Goal: Task Accomplishment & Management: Manage account settings

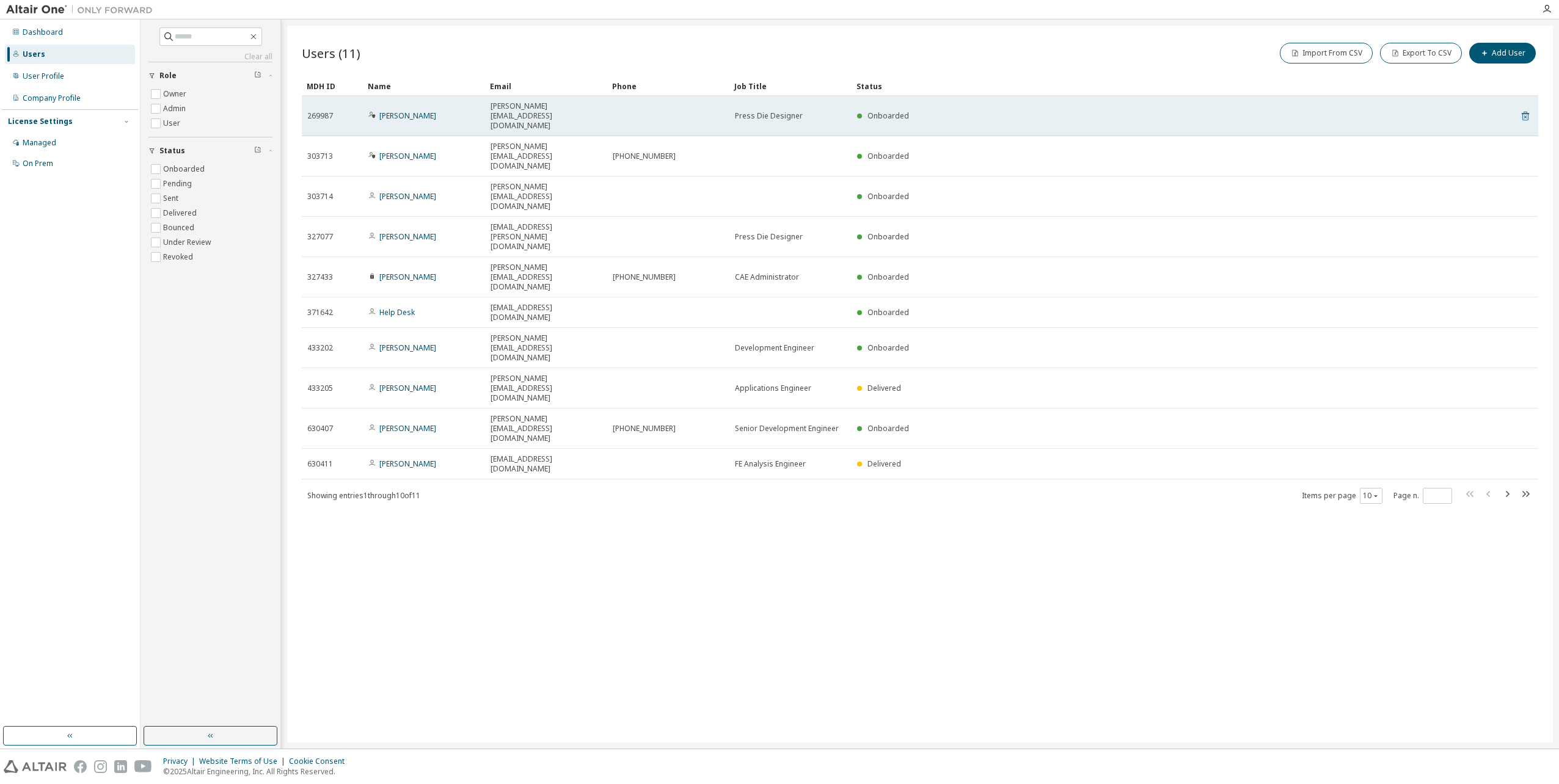
click at [1525, 111] on icon at bounding box center [1525, 115] width 7 height 9
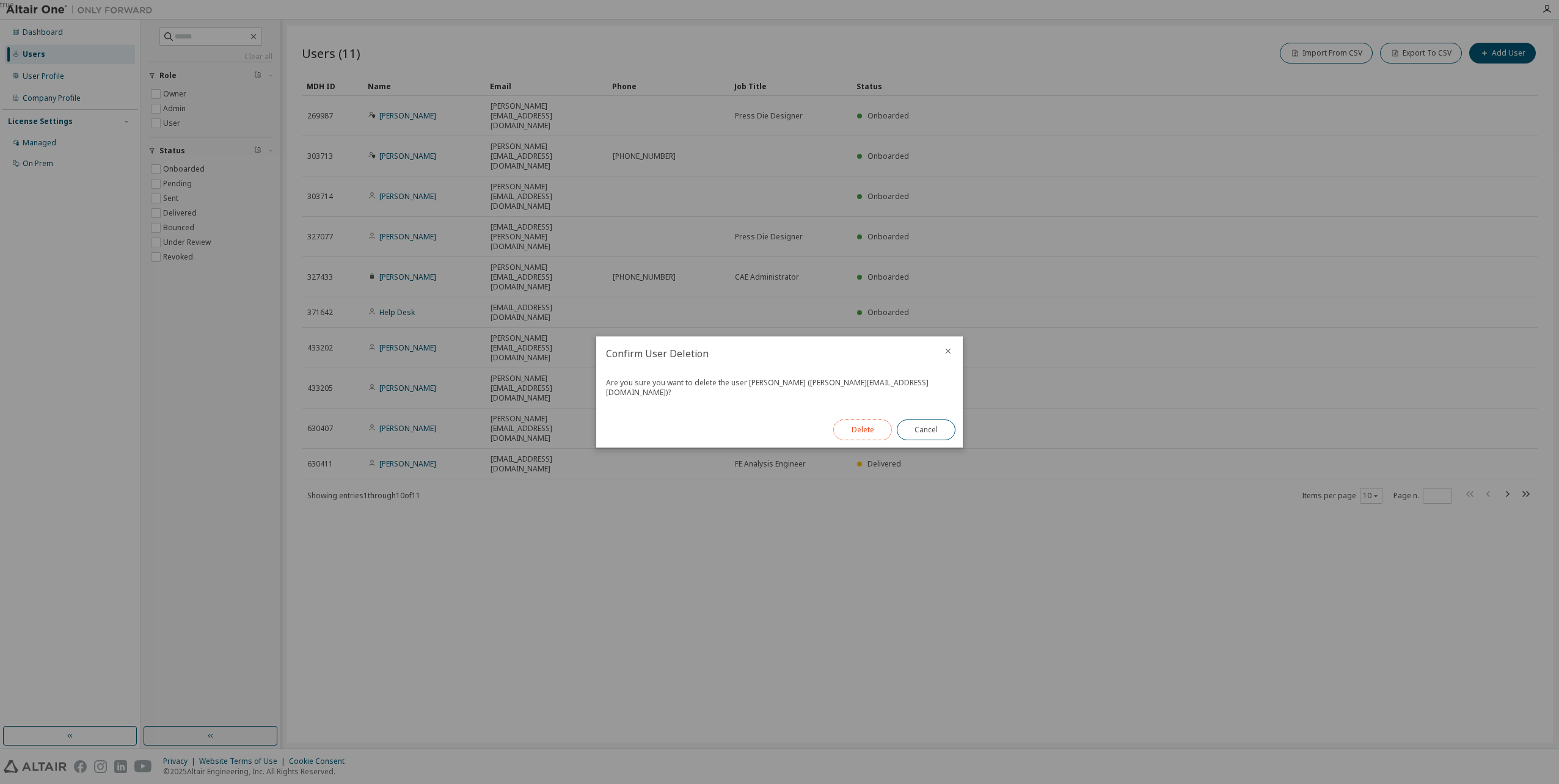
click at [858, 425] on button "Delete" at bounding box center [862, 430] width 59 height 21
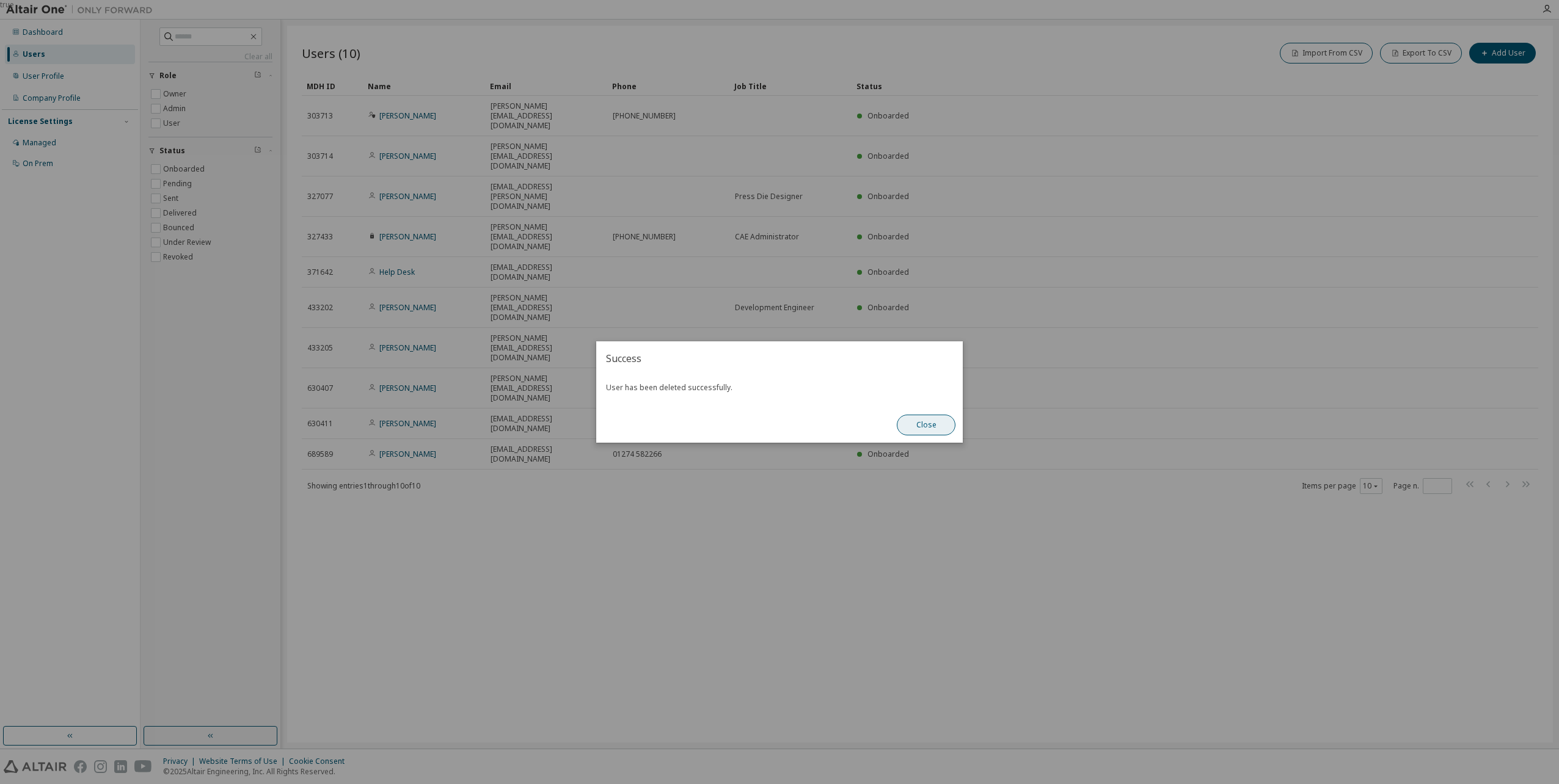
click at [937, 425] on button "Close" at bounding box center [926, 425] width 59 height 21
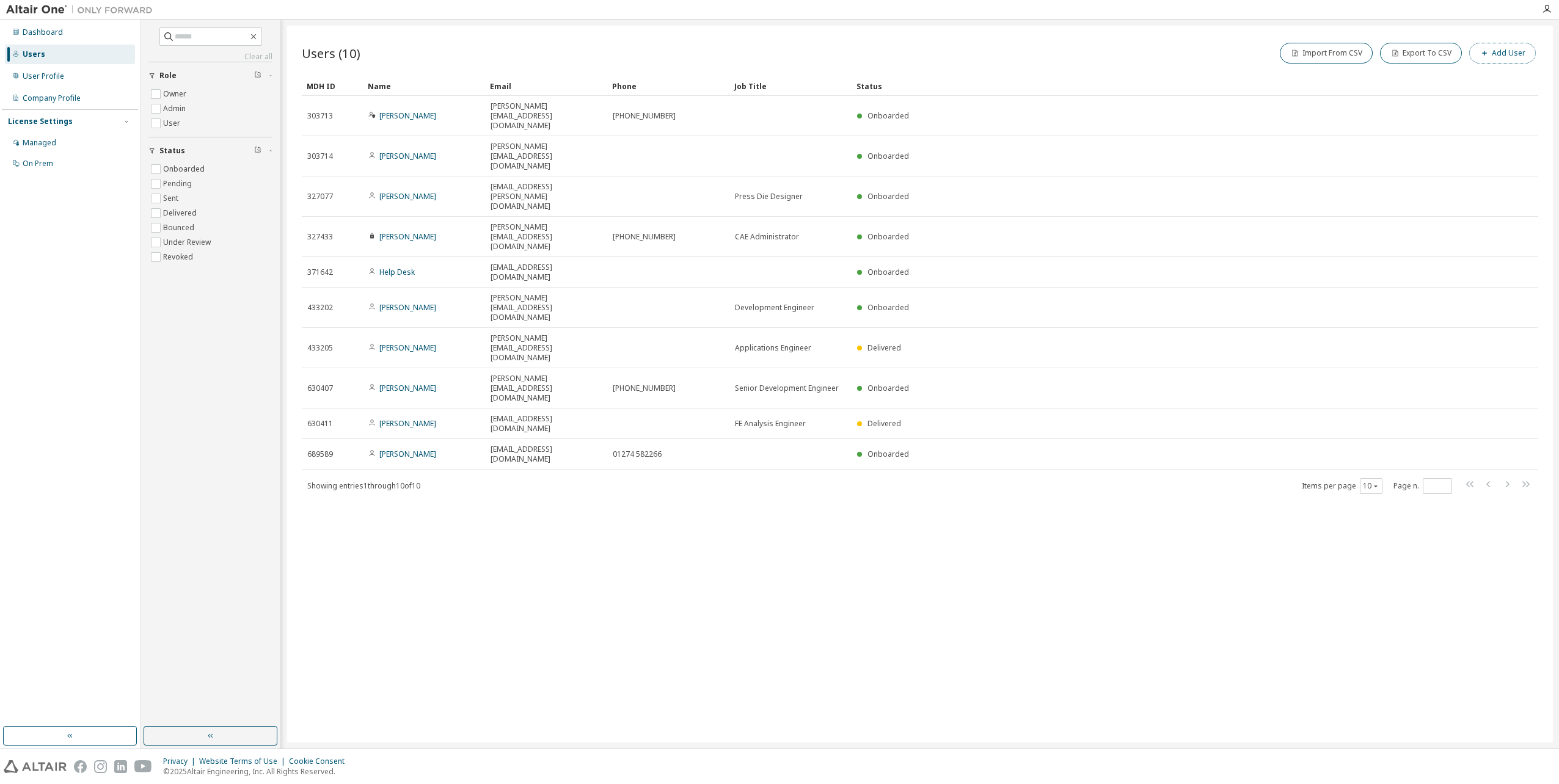
click at [1510, 54] on button "Add User" at bounding box center [1502, 54] width 67 height 21
click at [1402, 80] on input "email" at bounding box center [1471, 80] width 154 height 10
drag, startPoint x: 1449, startPoint y: 81, endPoint x: 1270, endPoint y: 76, distance: 179.1
click at [1270, 76] on div "E-mail * ******** First Name * Last Name * Job Title Phone Number Submit" at bounding box center [1412, 140] width 293 height 137
type input "**********"
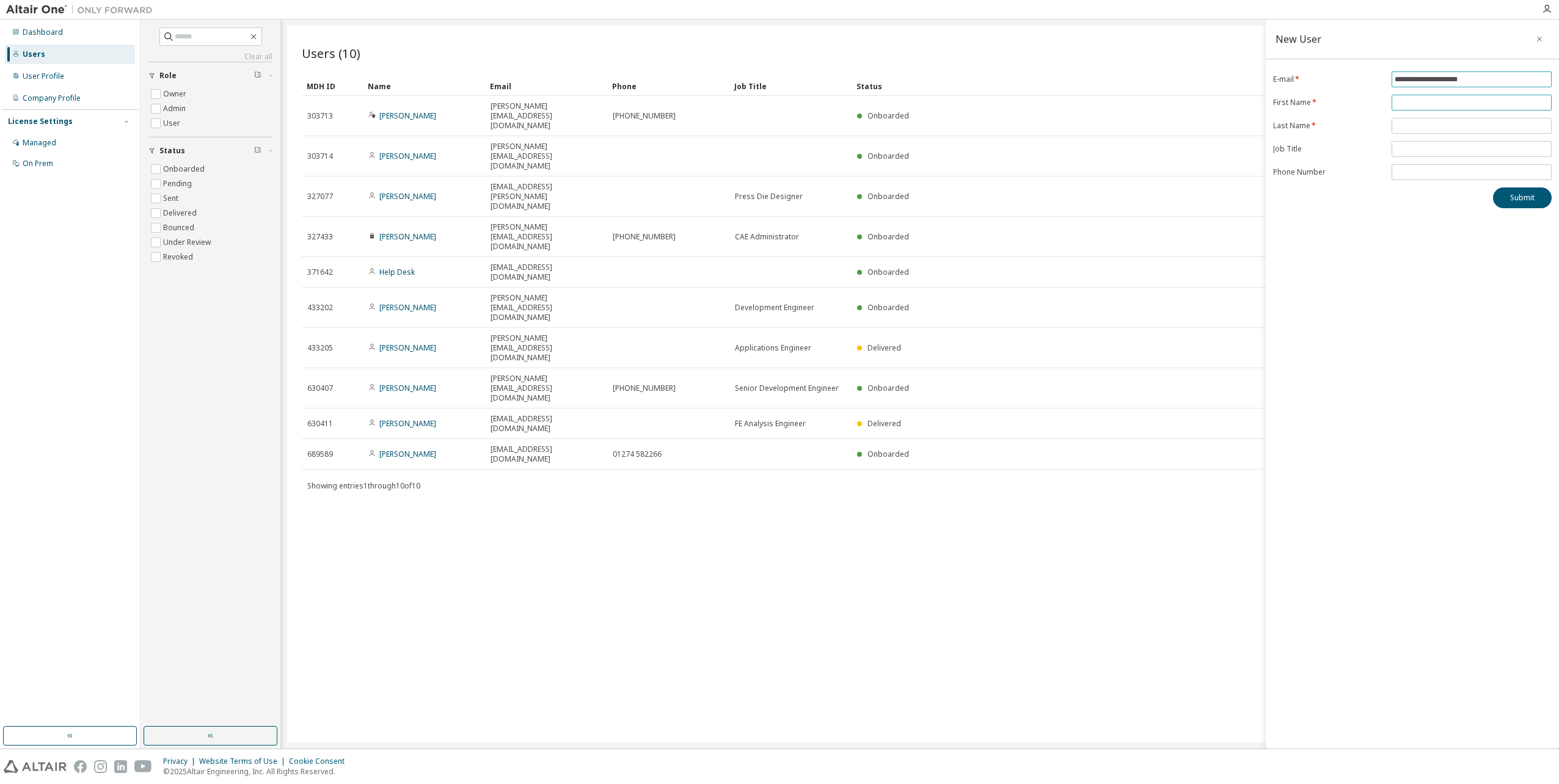
type input "**********"
drag, startPoint x: 1496, startPoint y: 99, endPoint x: 1324, endPoint y: 102, distance: 172.0
click at [1324, 102] on form "**********" at bounding box center [1412, 126] width 278 height 109
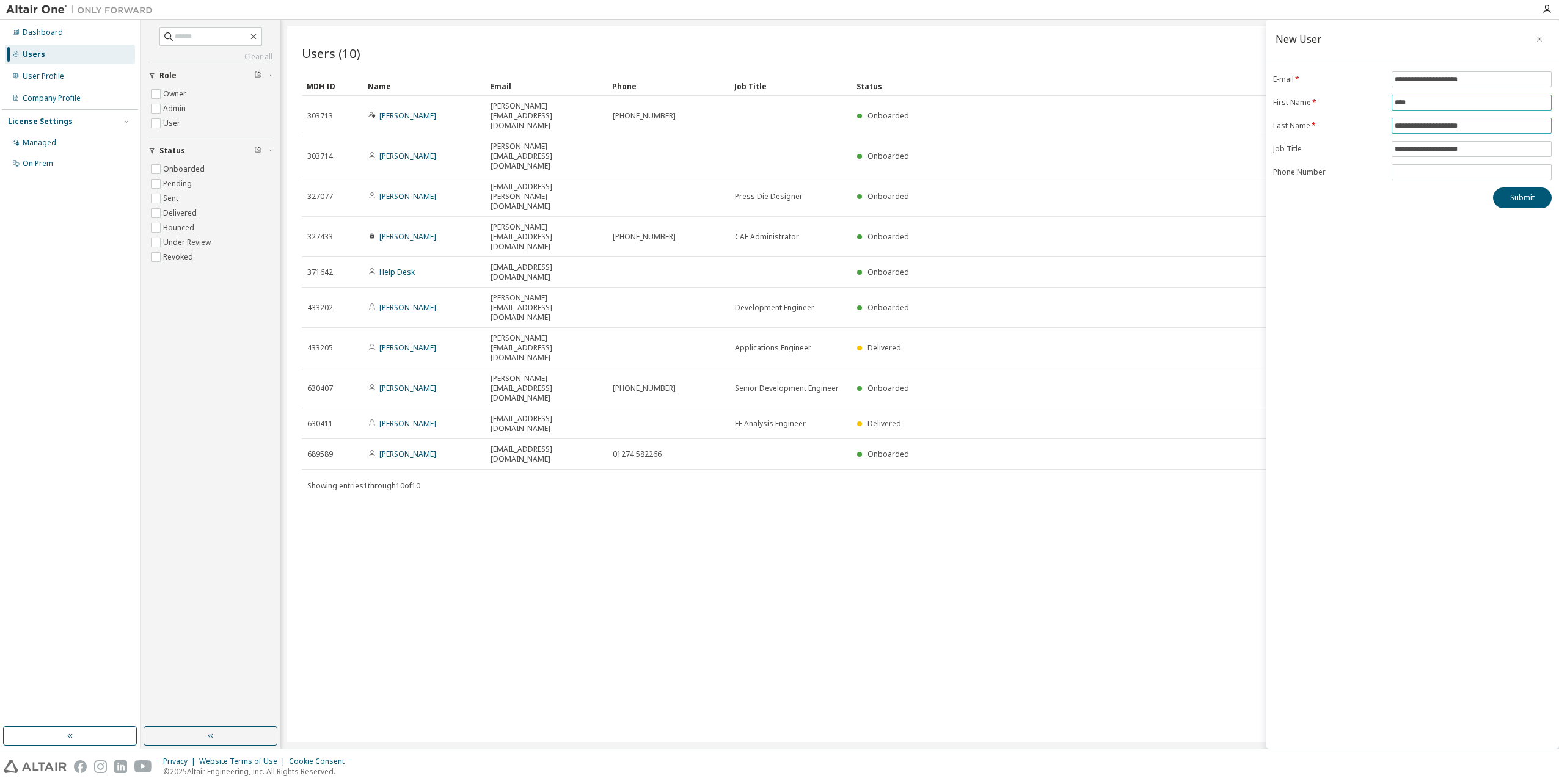
type input "****"
click at [1496, 119] on span "**********" at bounding box center [1471, 126] width 160 height 16
drag, startPoint x: 1488, startPoint y: 124, endPoint x: 1300, endPoint y: 113, distance: 188.3
click at [1301, 114] on form "**********" at bounding box center [1412, 126] width 278 height 109
type input "******"
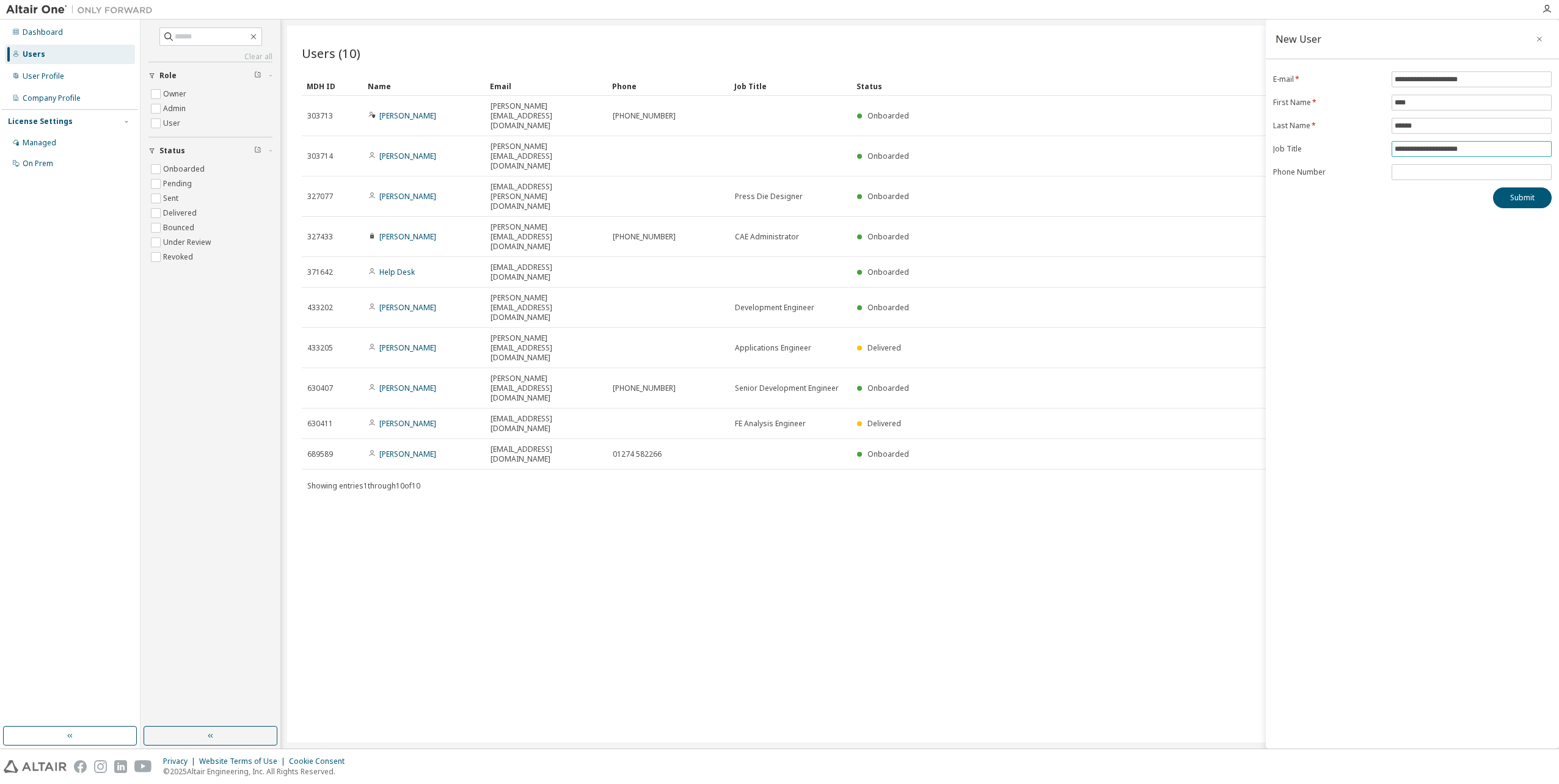
drag, startPoint x: 1496, startPoint y: 148, endPoint x: 1391, endPoint y: 140, distance: 105.3
click at [1391, 140] on form "**********" at bounding box center [1412, 126] width 278 height 109
type input "**********"
drag, startPoint x: 1369, startPoint y: 409, endPoint x: 1342, endPoint y: 297, distance: 115.2
click at [1369, 408] on div "**********" at bounding box center [1412, 384] width 293 height 729
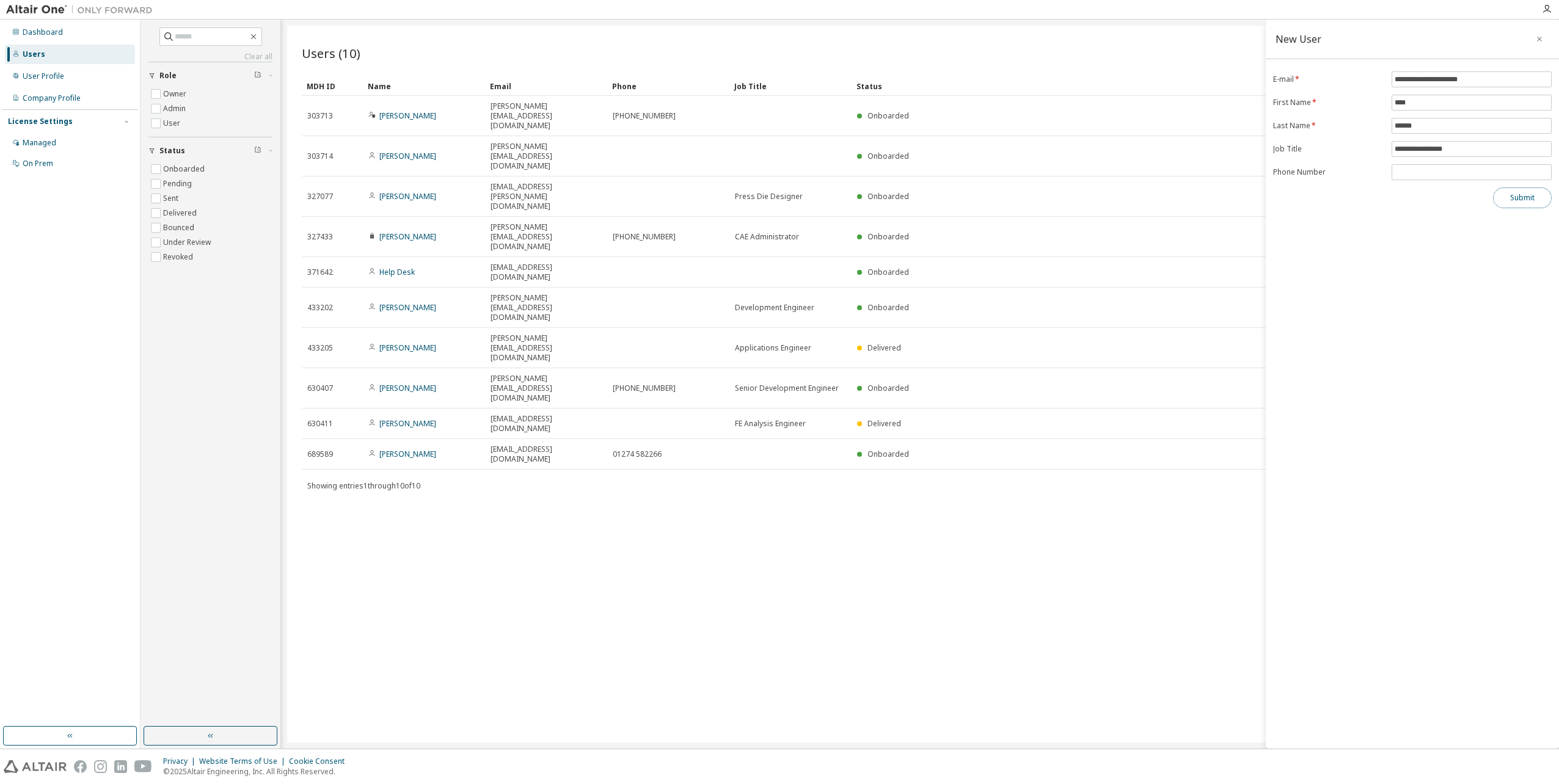
click at [1530, 199] on button "Submit" at bounding box center [1522, 198] width 59 height 21
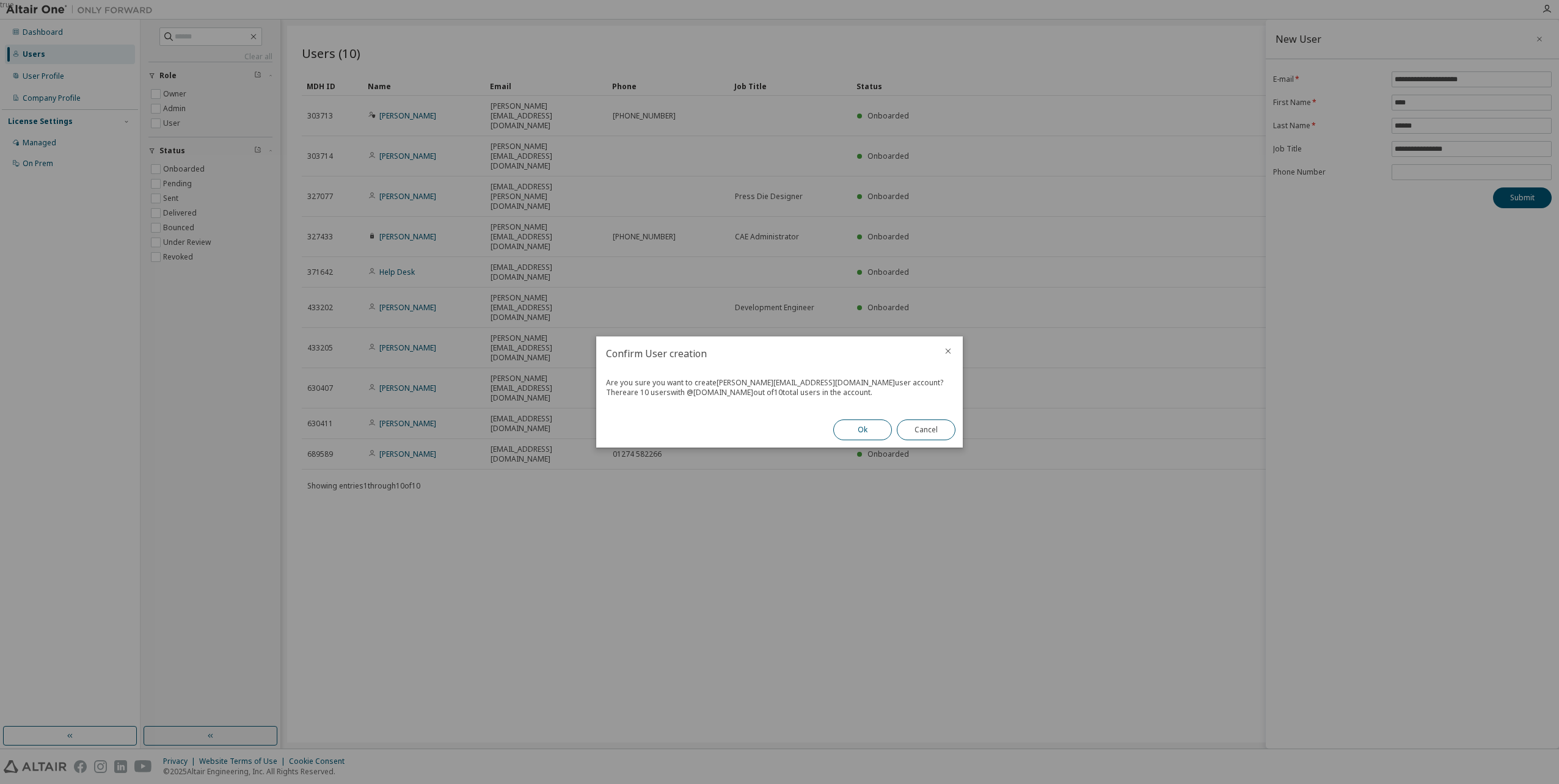
drag, startPoint x: 883, startPoint y: 436, endPoint x: 858, endPoint y: 425, distance: 27.3
click at [858, 425] on button "Ok" at bounding box center [862, 430] width 59 height 21
click at [926, 434] on button "Close" at bounding box center [926, 430] width 59 height 21
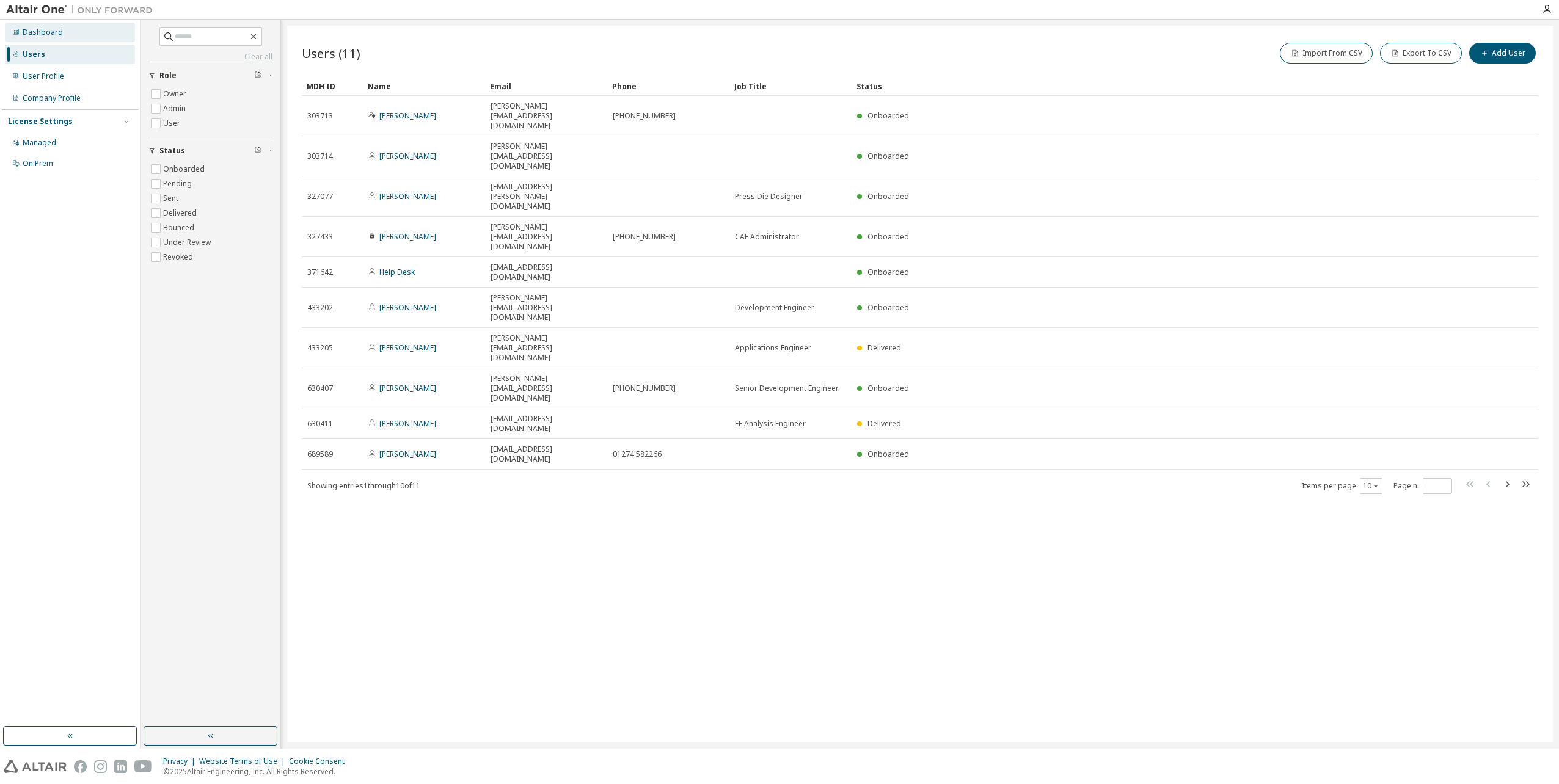
click at [28, 29] on div "Dashboard" at bounding box center [43, 33] width 41 height 10
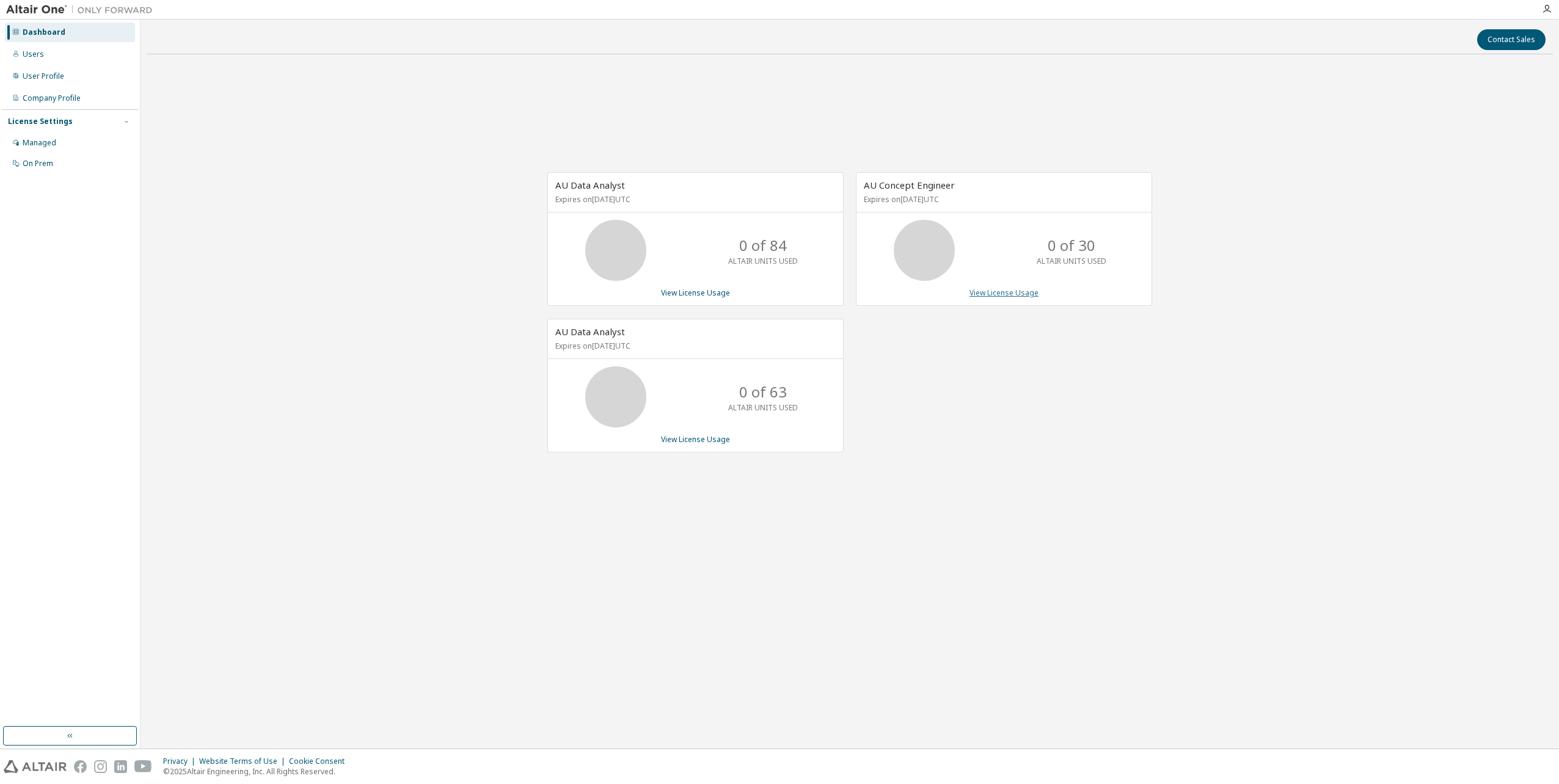
click at [983, 290] on link "View License Usage" at bounding box center [1003, 293] width 69 height 11
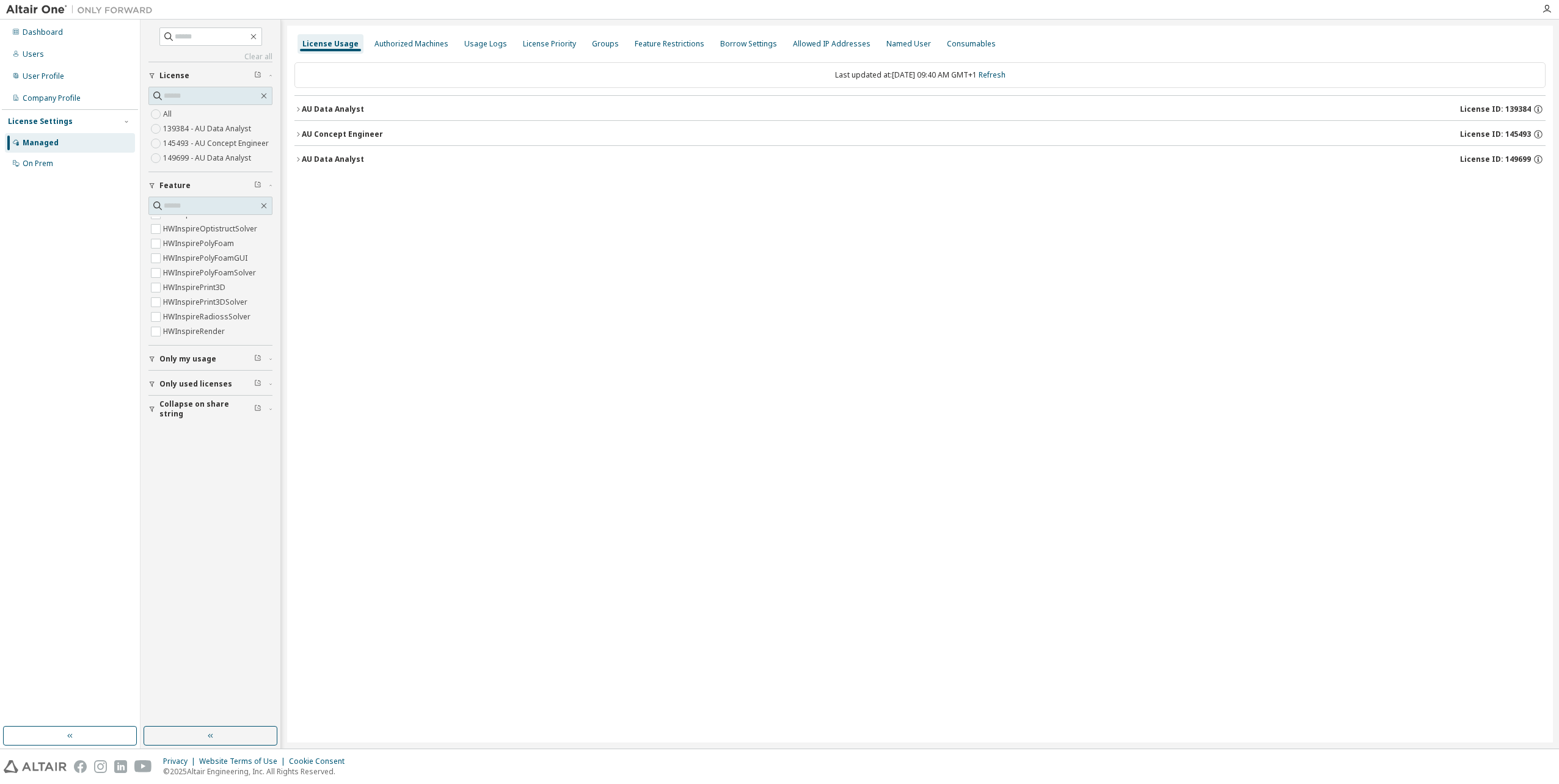
scroll to position [1583, 0]
click at [163, 384] on span "Only used licenses" at bounding box center [195, 384] width 72 height 10
click at [413, 43] on div "Authorized Machines" at bounding box center [411, 44] width 74 height 10
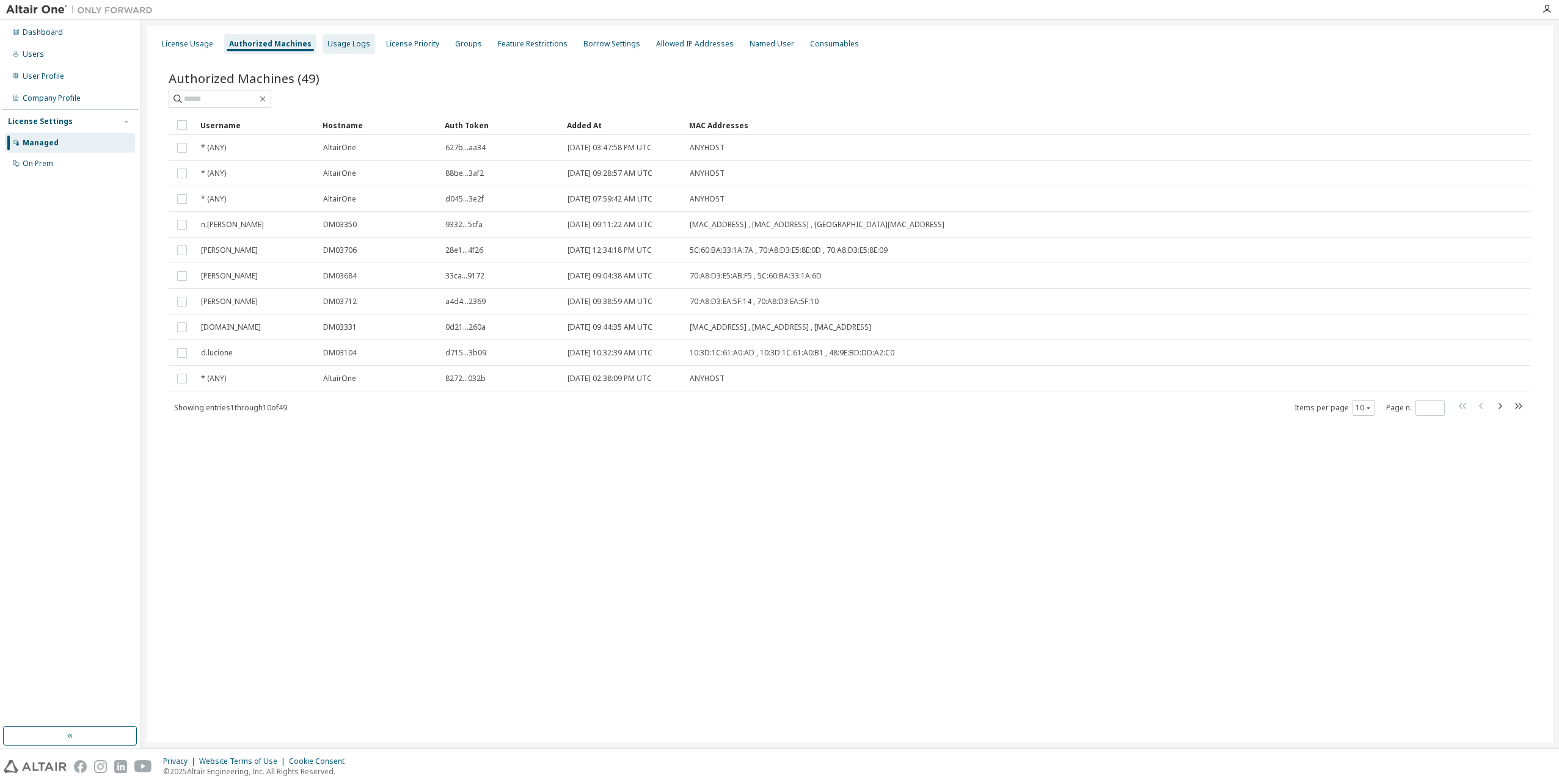
click at [341, 46] on div "Usage Logs" at bounding box center [348, 44] width 43 height 10
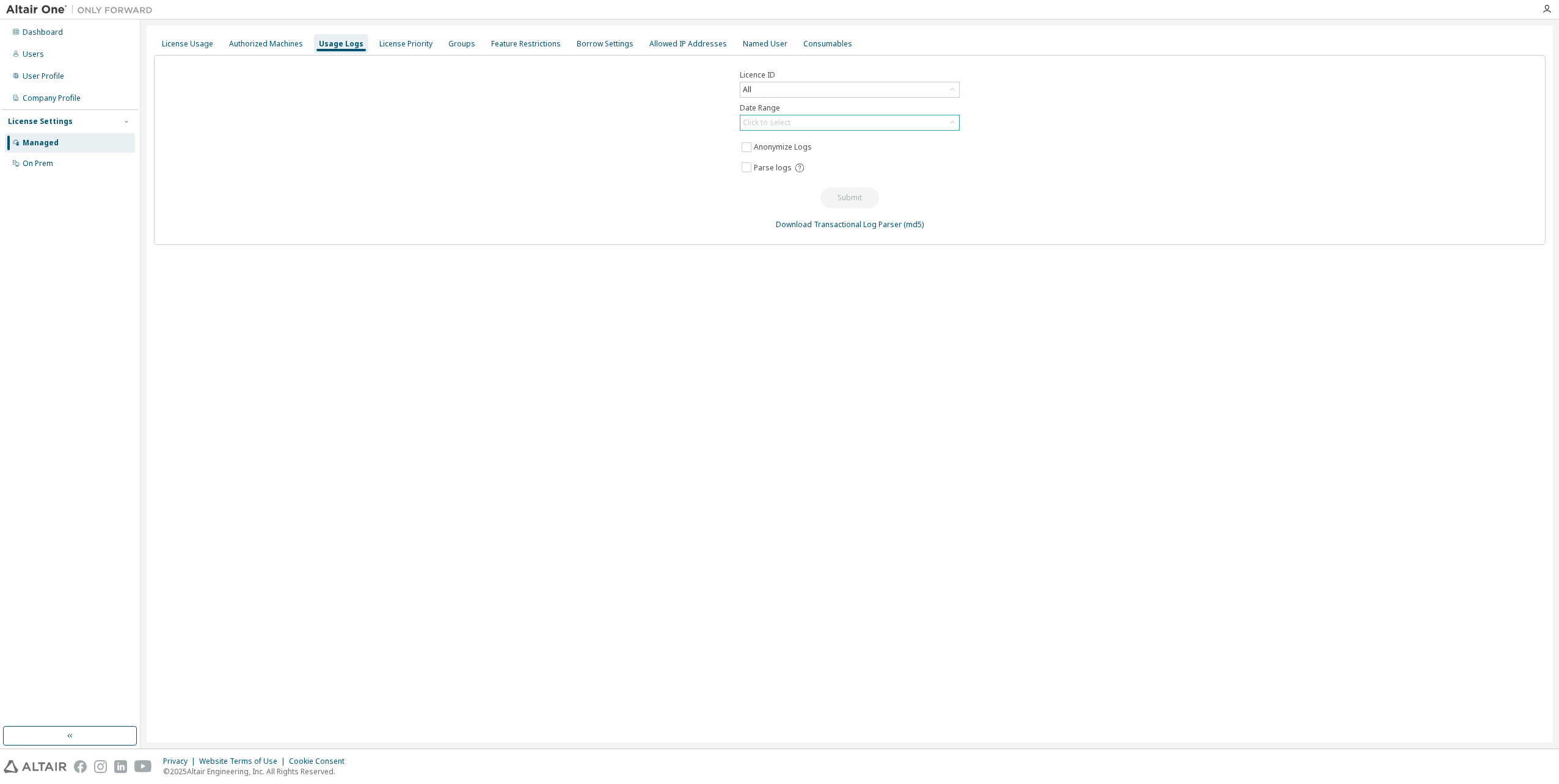
click at [788, 125] on div "Click to select" at bounding box center [766, 123] width 48 height 10
click at [771, 174] on li "Year to date" at bounding box center [849, 173] width 216 height 16
click at [862, 203] on button "Submit" at bounding box center [849, 198] width 59 height 21
click at [846, 202] on button "Submit" at bounding box center [849, 198] width 59 height 21
click at [400, 45] on div "License Priority" at bounding box center [405, 44] width 53 height 10
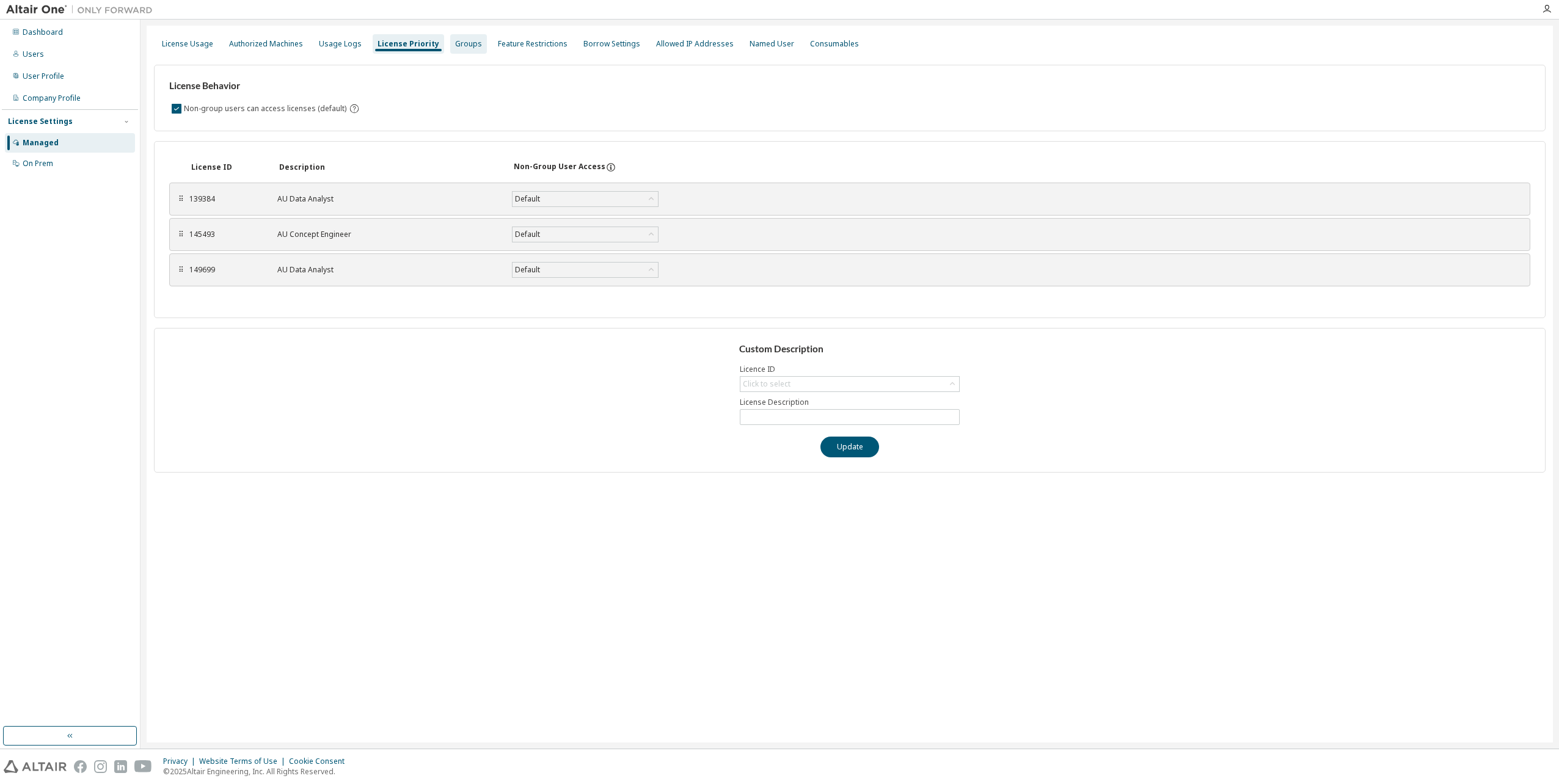
drag, startPoint x: 440, startPoint y: 43, endPoint x: 456, endPoint y: 43, distance: 16.0
click at [450, 43] on div "Groups" at bounding box center [468, 44] width 37 height 20
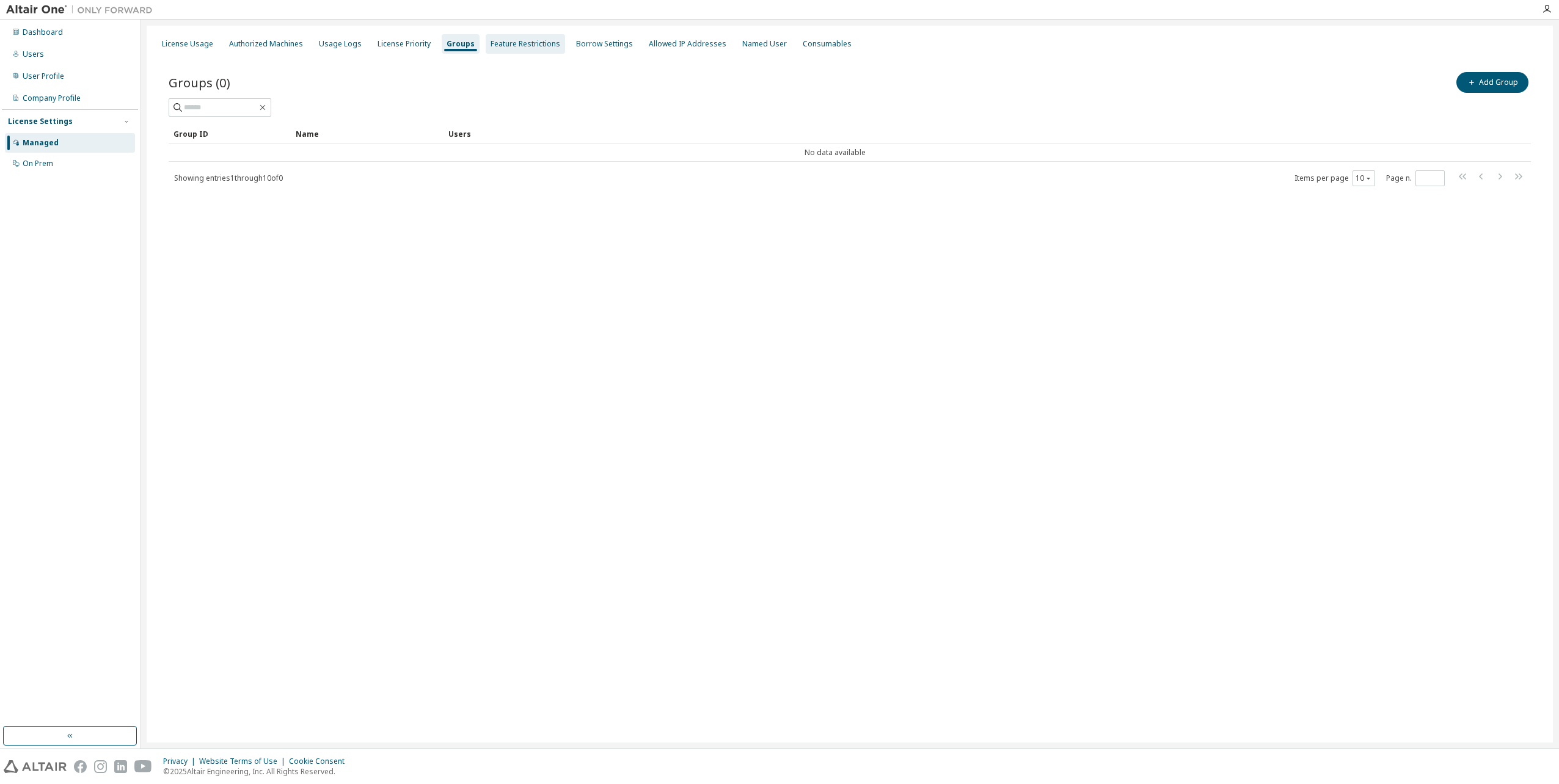
click at [506, 48] on div "Feature Restrictions" at bounding box center [526, 44] width 70 height 10
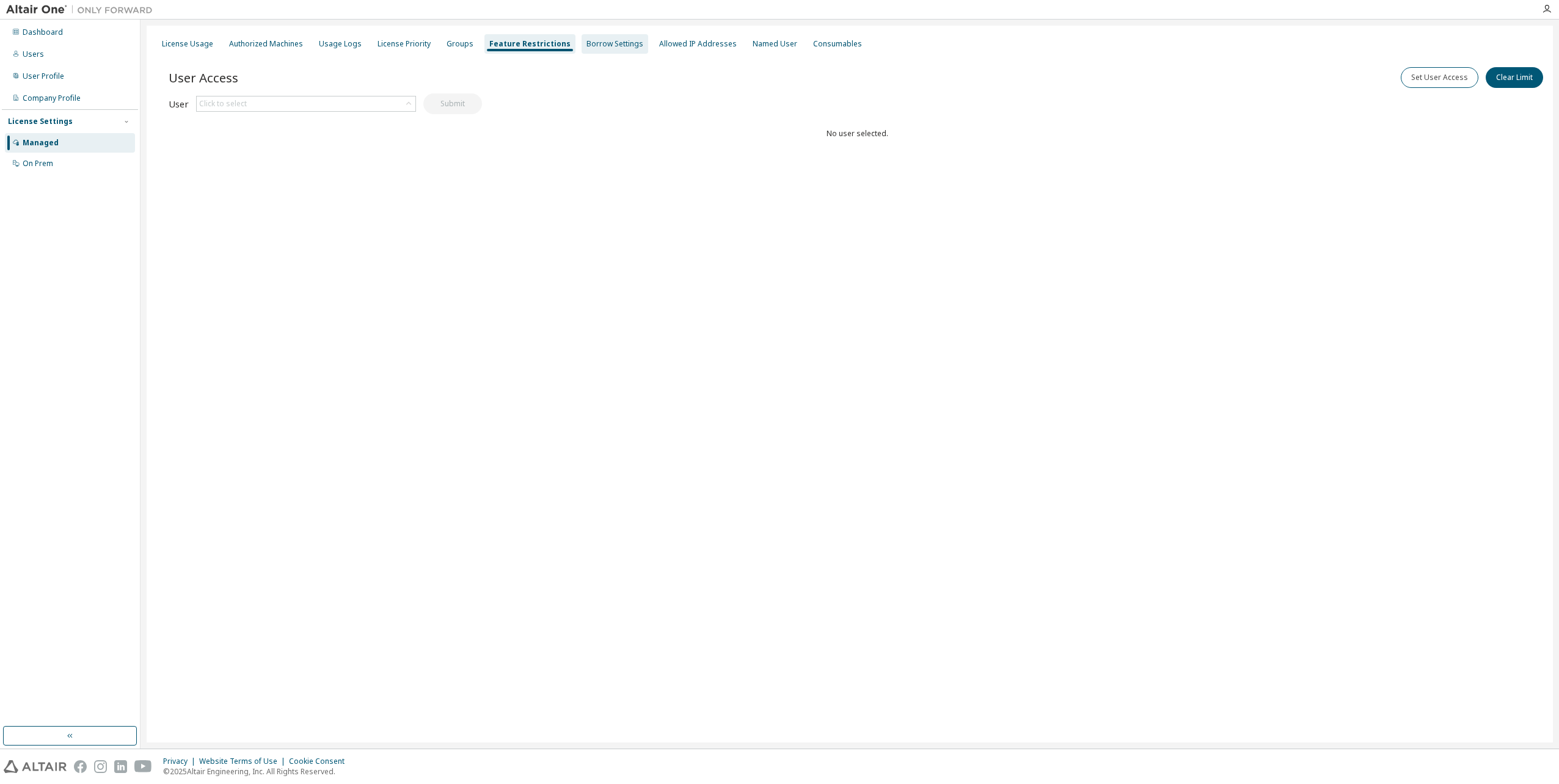
click at [587, 46] on div "Borrow Settings" at bounding box center [615, 44] width 57 height 10
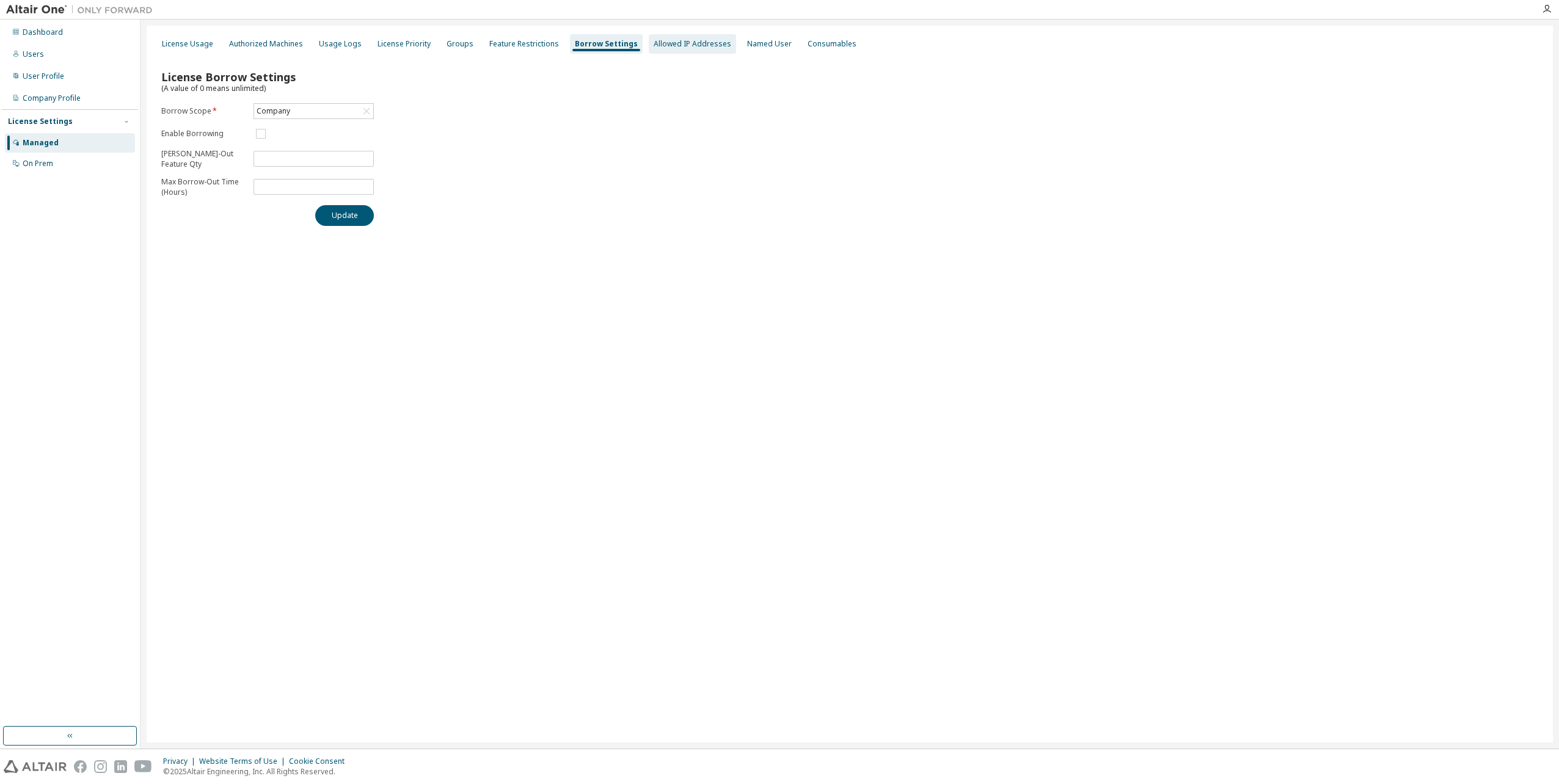
click at [679, 49] on div "Allowed IP Addresses" at bounding box center [692, 44] width 87 height 20
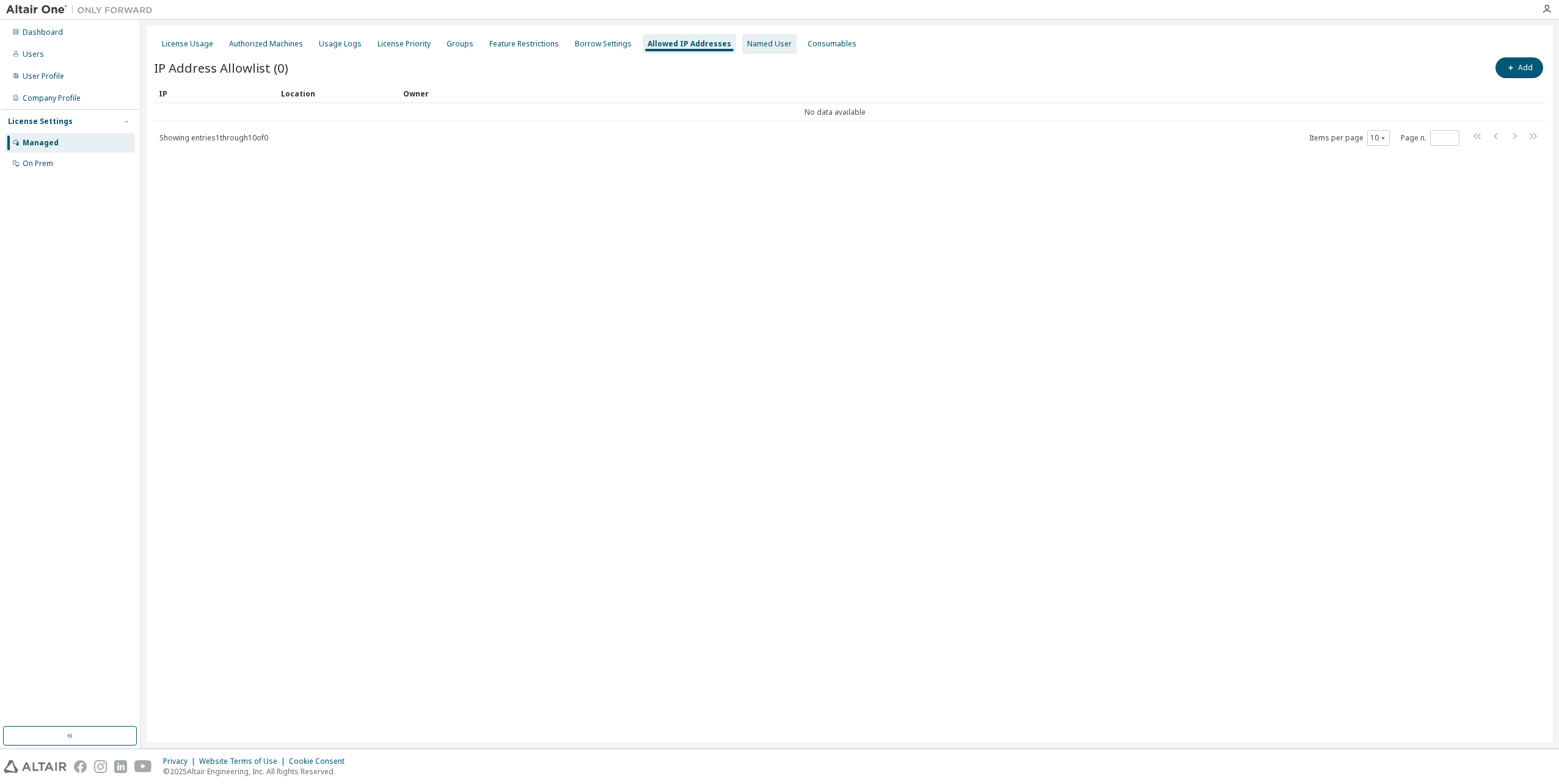
click at [753, 40] on div "Named User" at bounding box center [769, 44] width 45 height 10
click at [822, 47] on div "Consumables" at bounding box center [829, 44] width 49 height 10
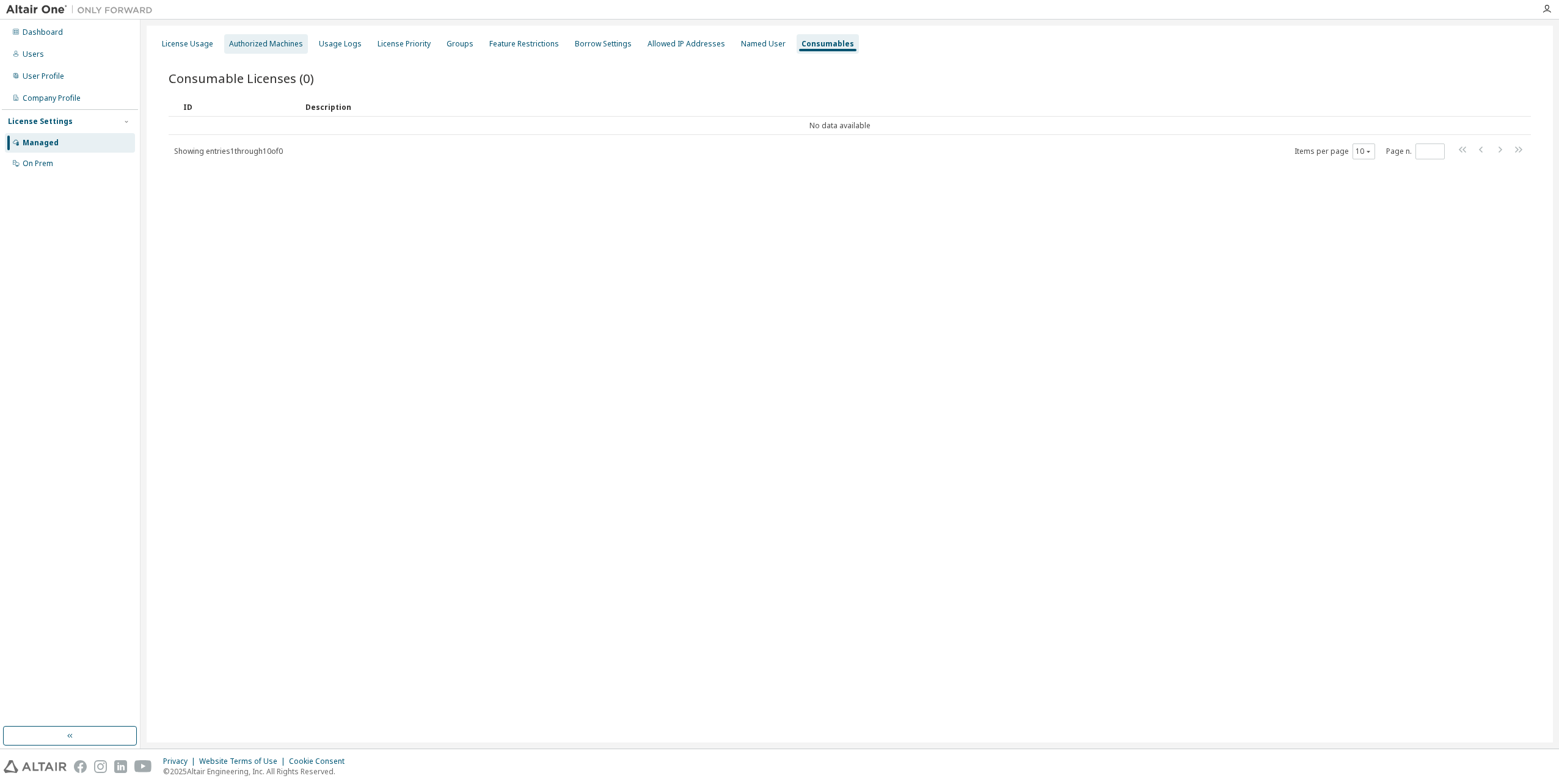
click at [278, 50] on div "Authorized Machines" at bounding box center [265, 44] width 84 height 20
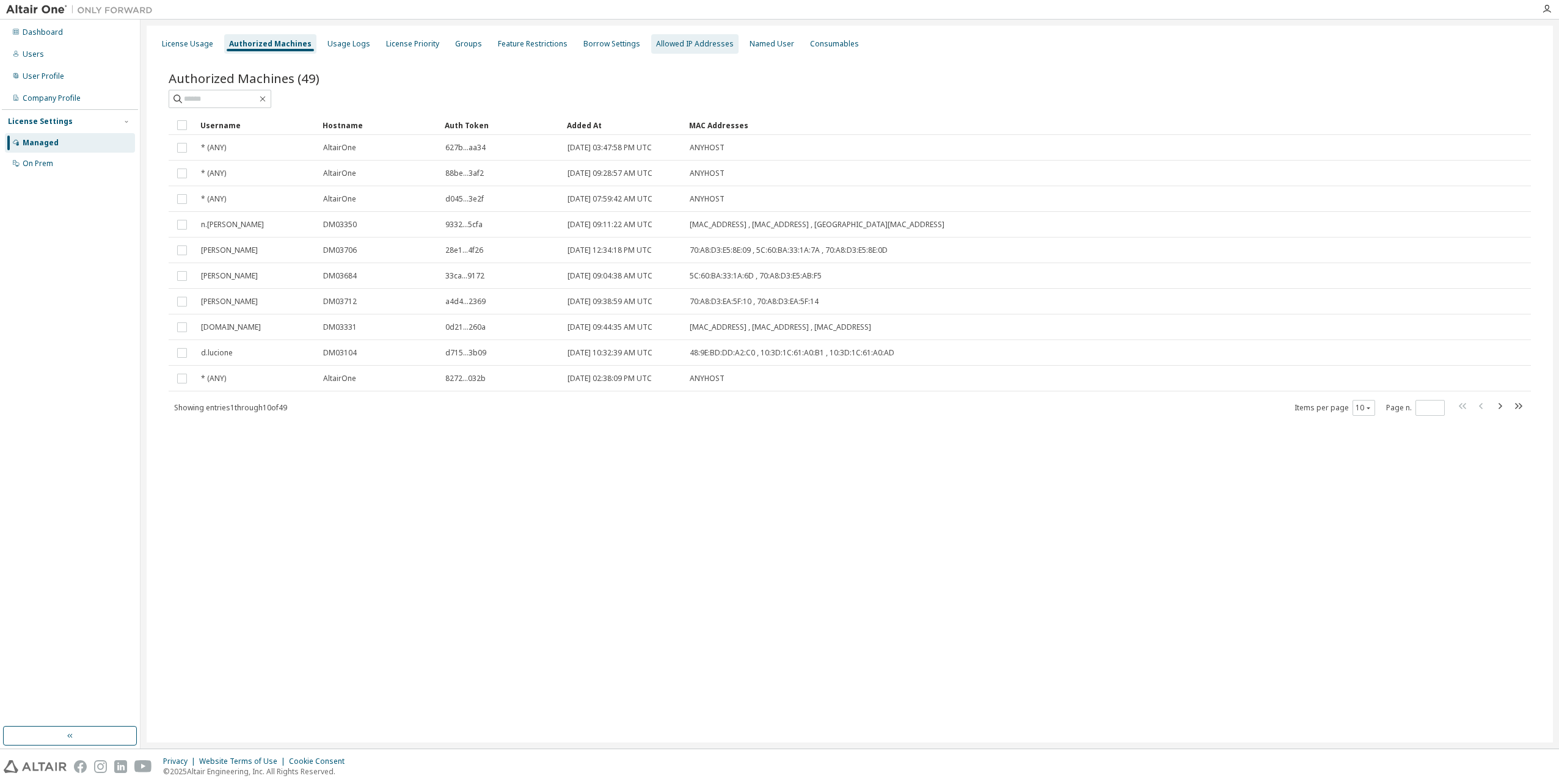
click at [677, 48] on div "Allowed IP Addresses" at bounding box center [694, 44] width 77 height 10
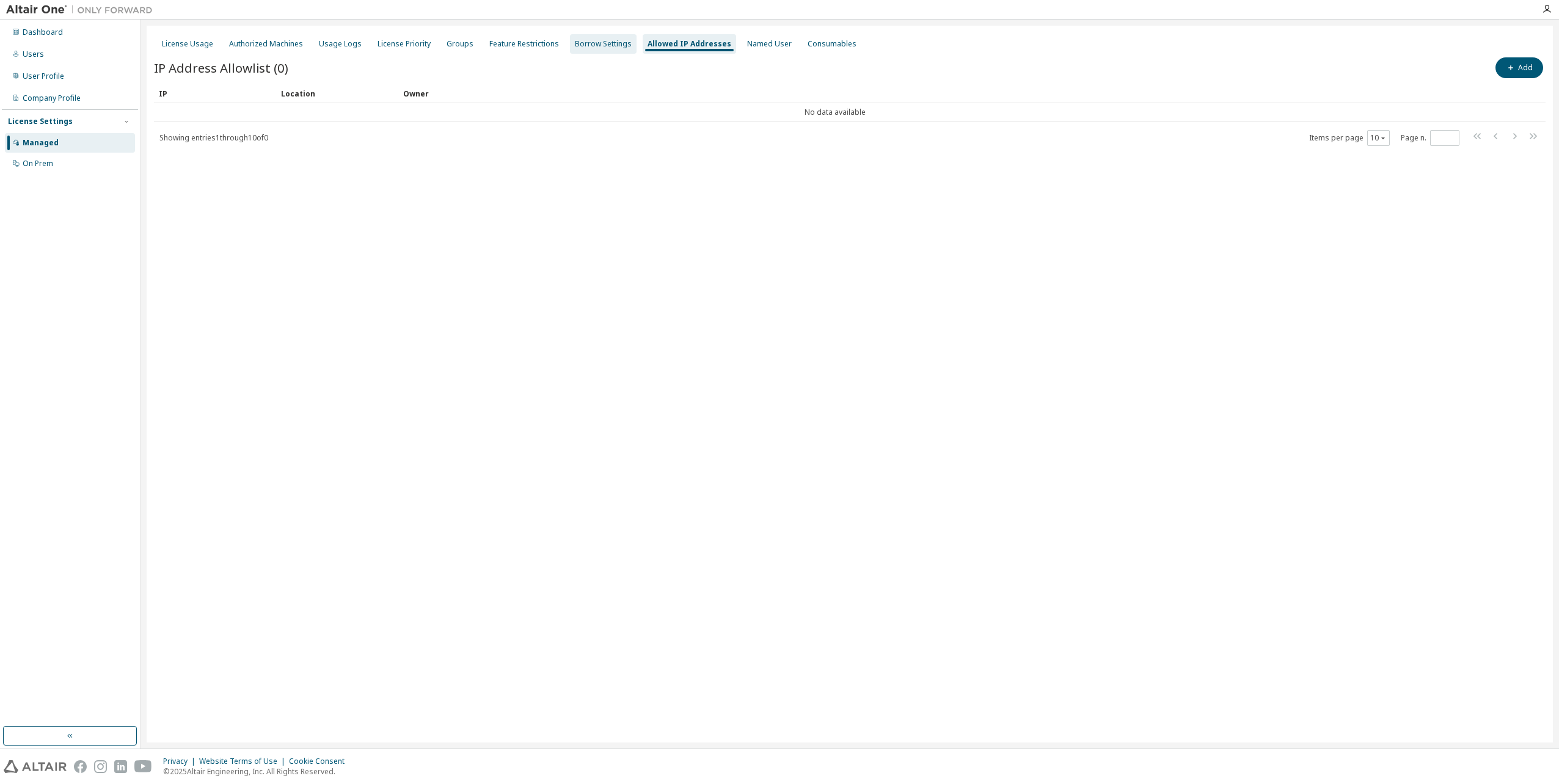
click at [605, 46] on div "Borrow Settings" at bounding box center [603, 44] width 57 height 10
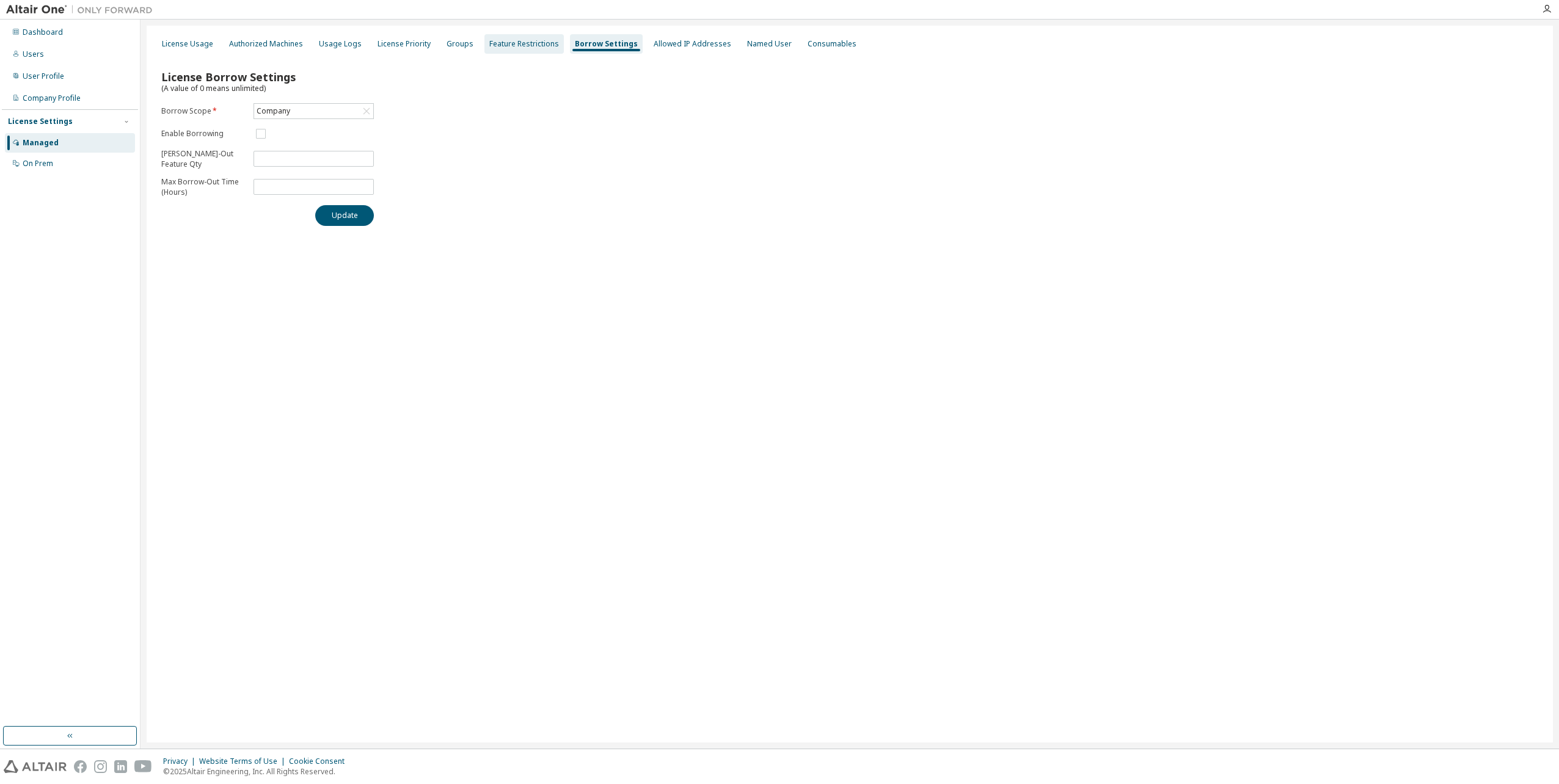
click at [506, 42] on div "Feature Restrictions" at bounding box center [524, 44] width 70 height 10
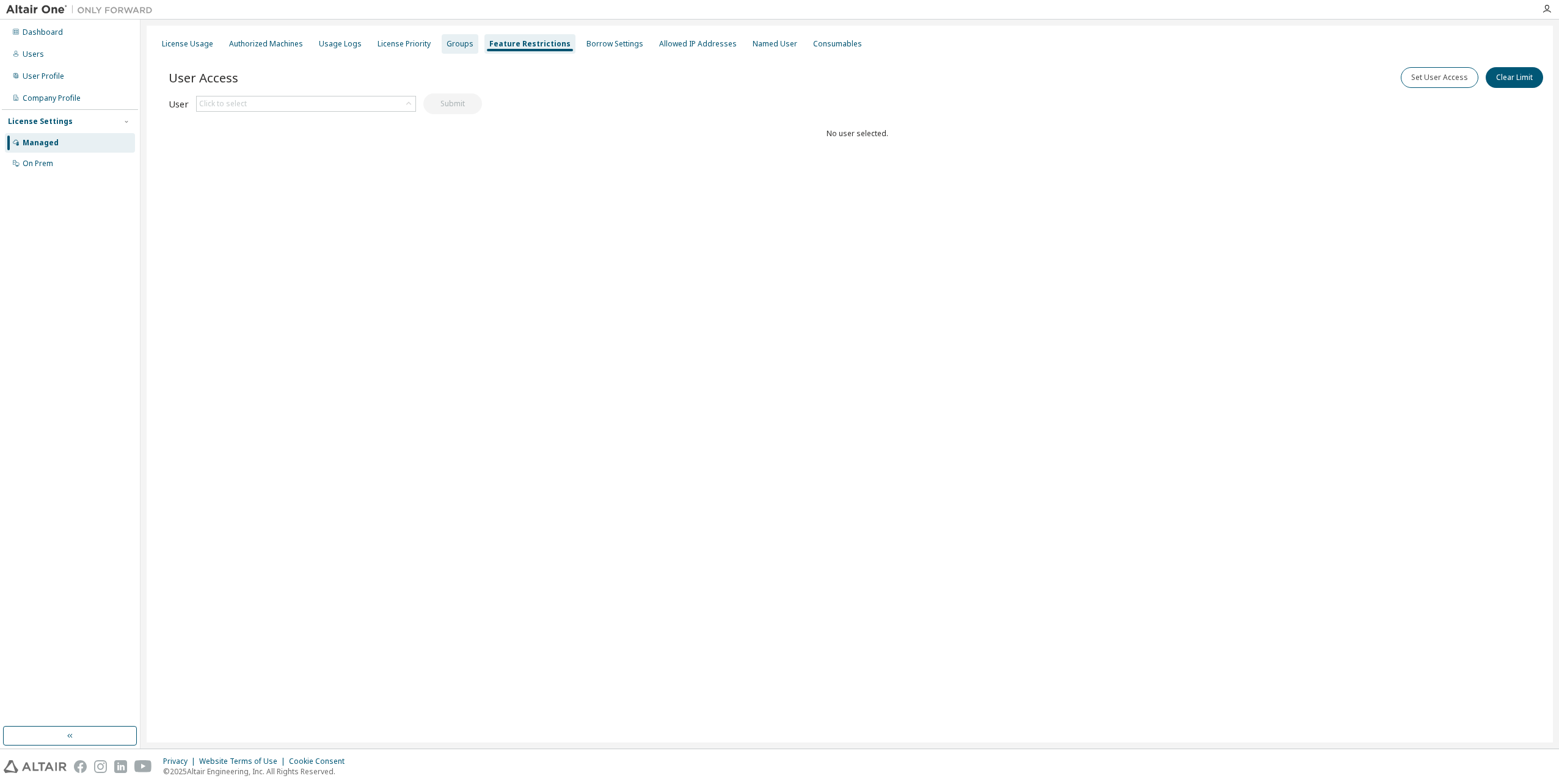
click at [449, 47] on div "Groups" at bounding box center [460, 44] width 27 height 10
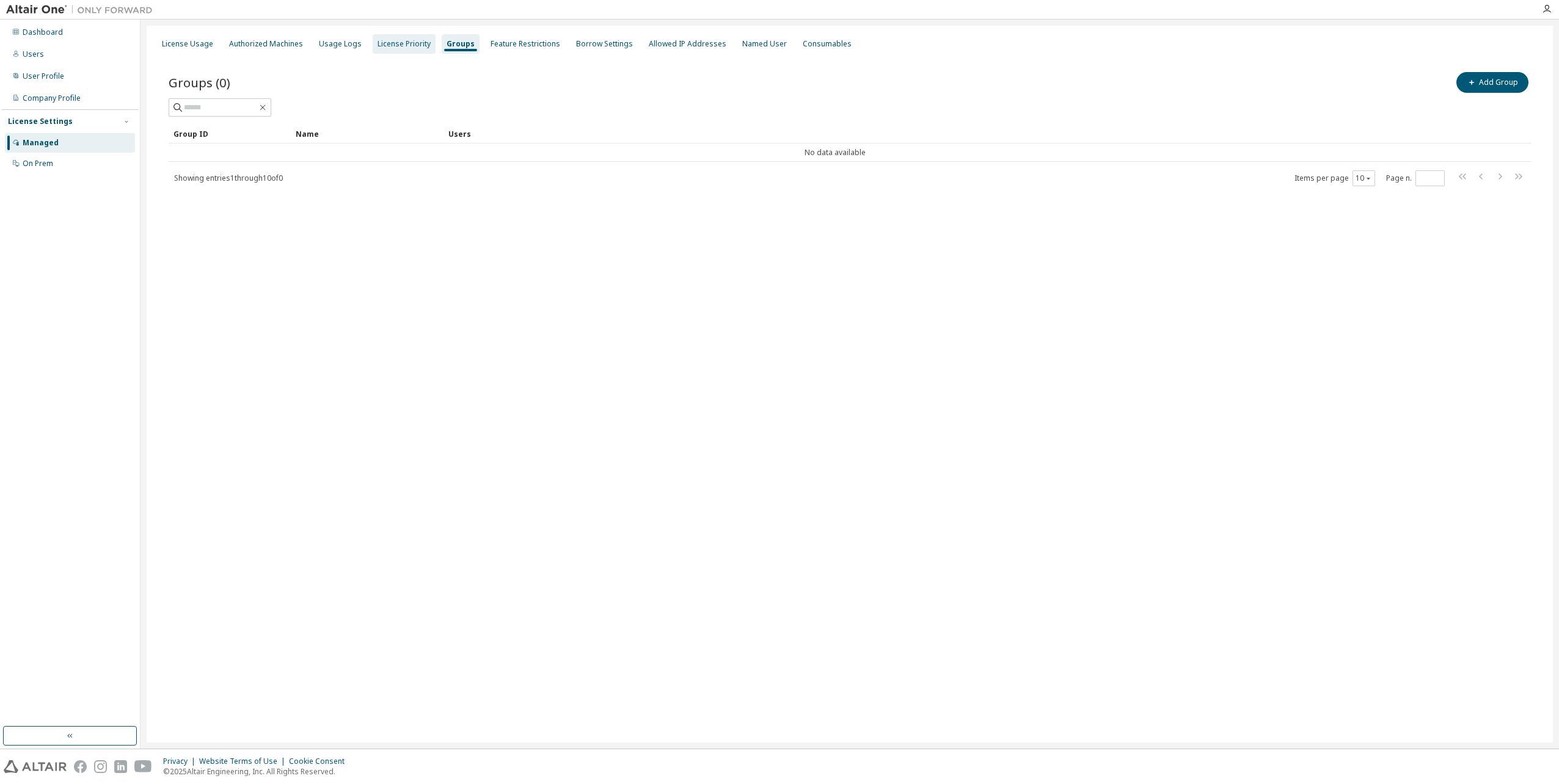
click at [393, 47] on div "License Priority" at bounding box center [404, 44] width 53 height 10
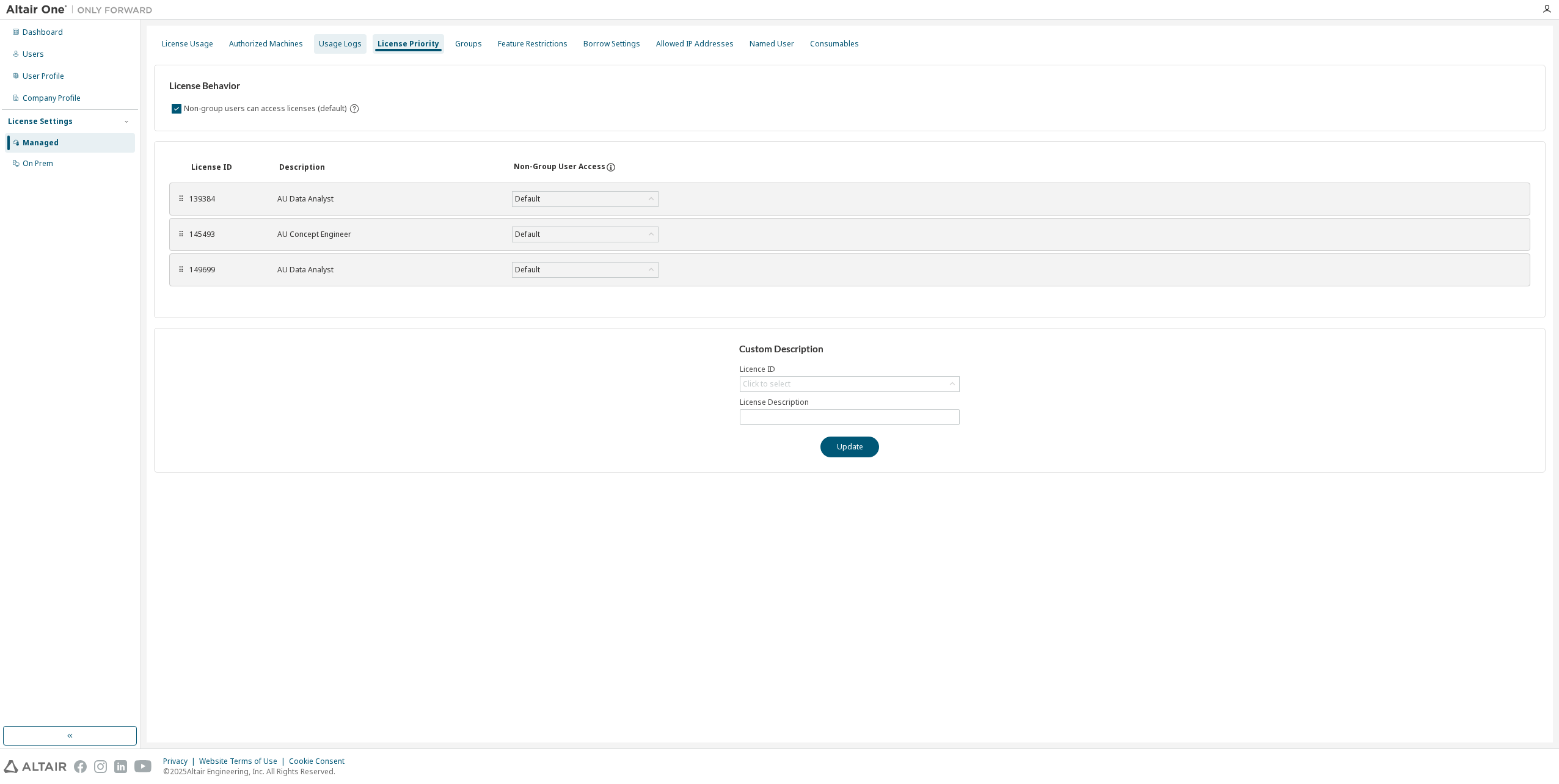
click at [327, 44] on div "Usage Logs" at bounding box center [340, 44] width 43 height 10
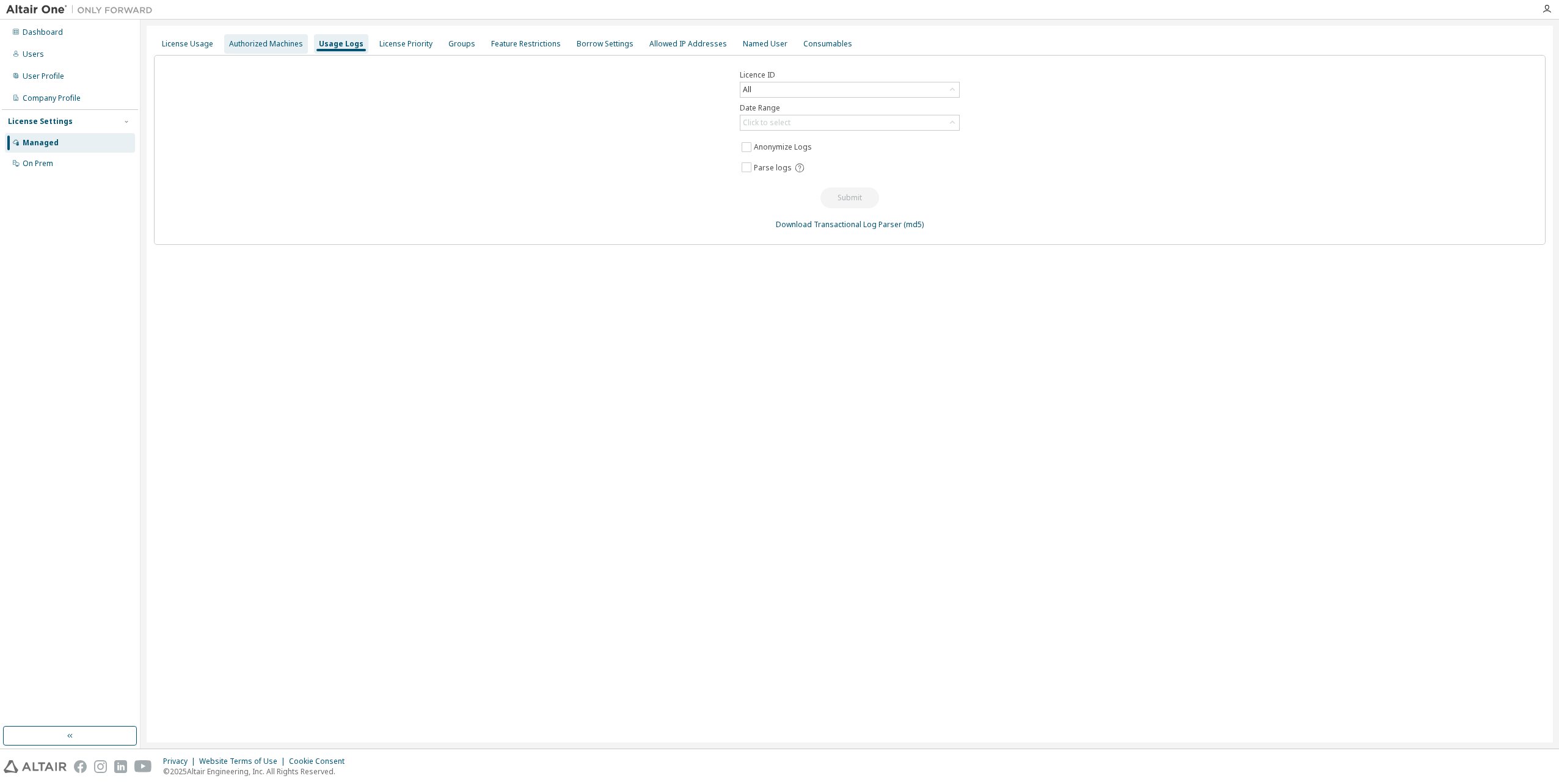
click at [250, 43] on div "Authorized Machines" at bounding box center [265, 44] width 74 height 10
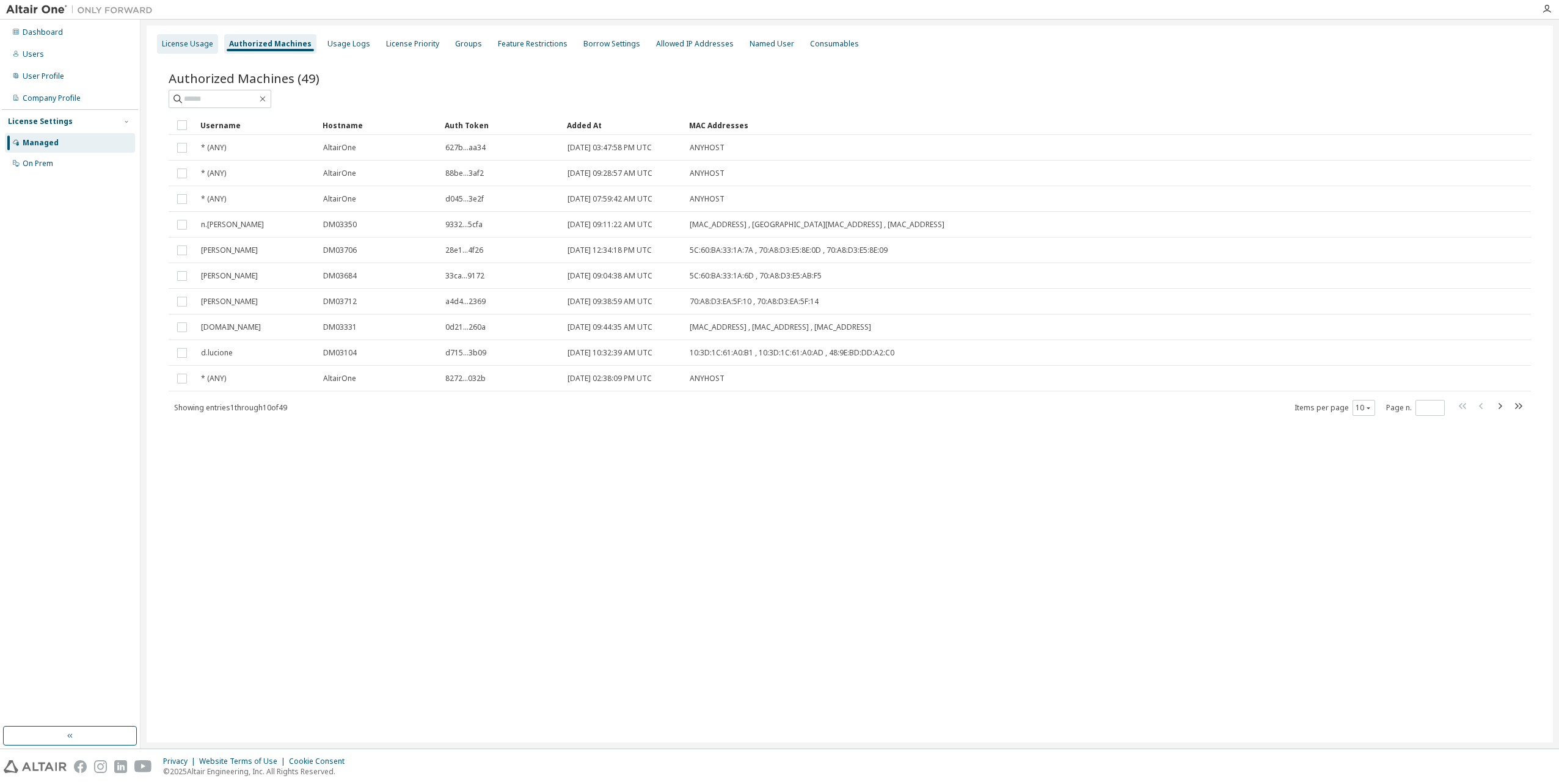
click at [196, 40] on div "License Usage" at bounding box center [187, 44] width 51 height 10
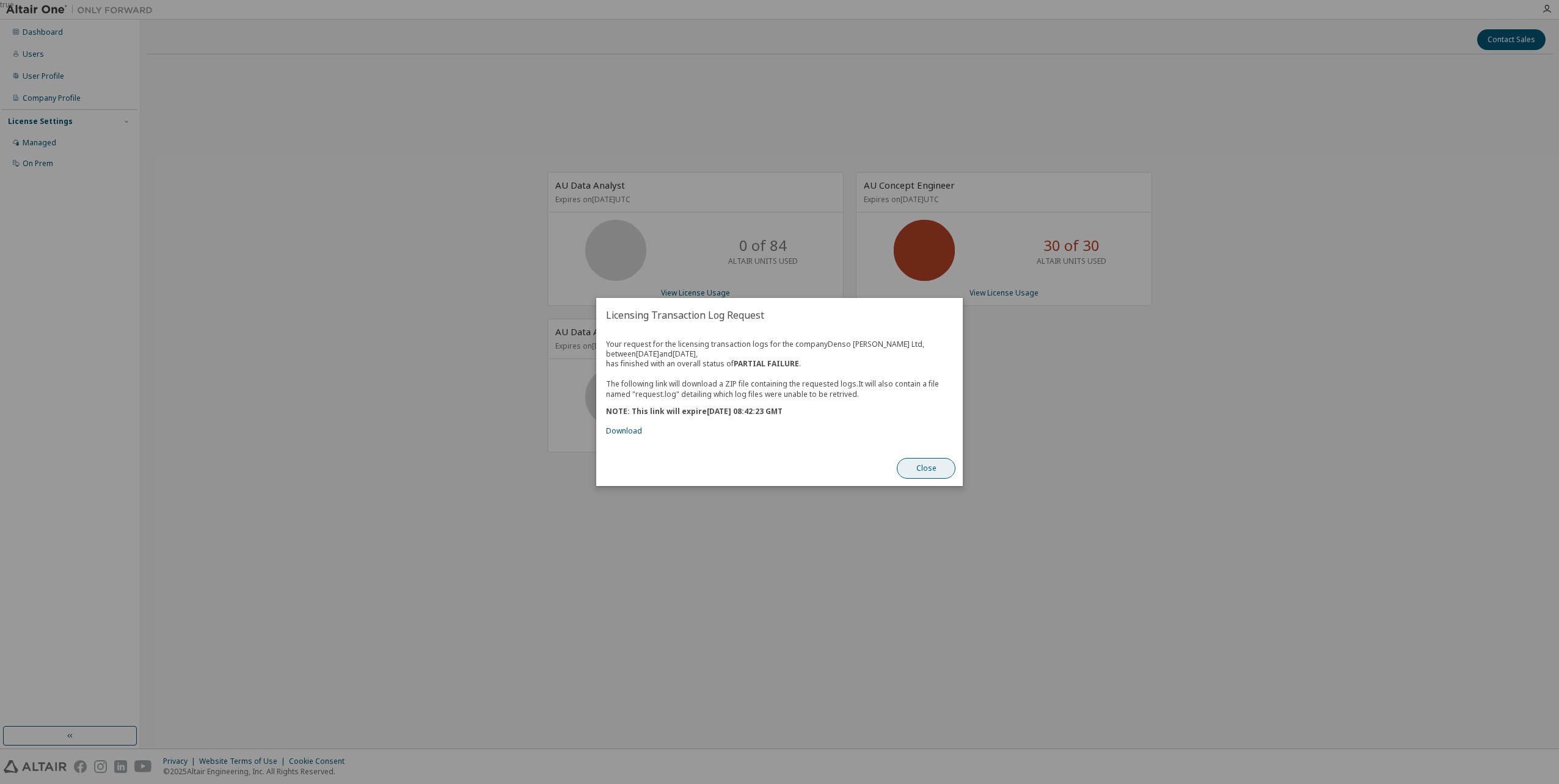
click at [927, 471] on button "Close" at bounding box center [926, 468] width 59 height 21
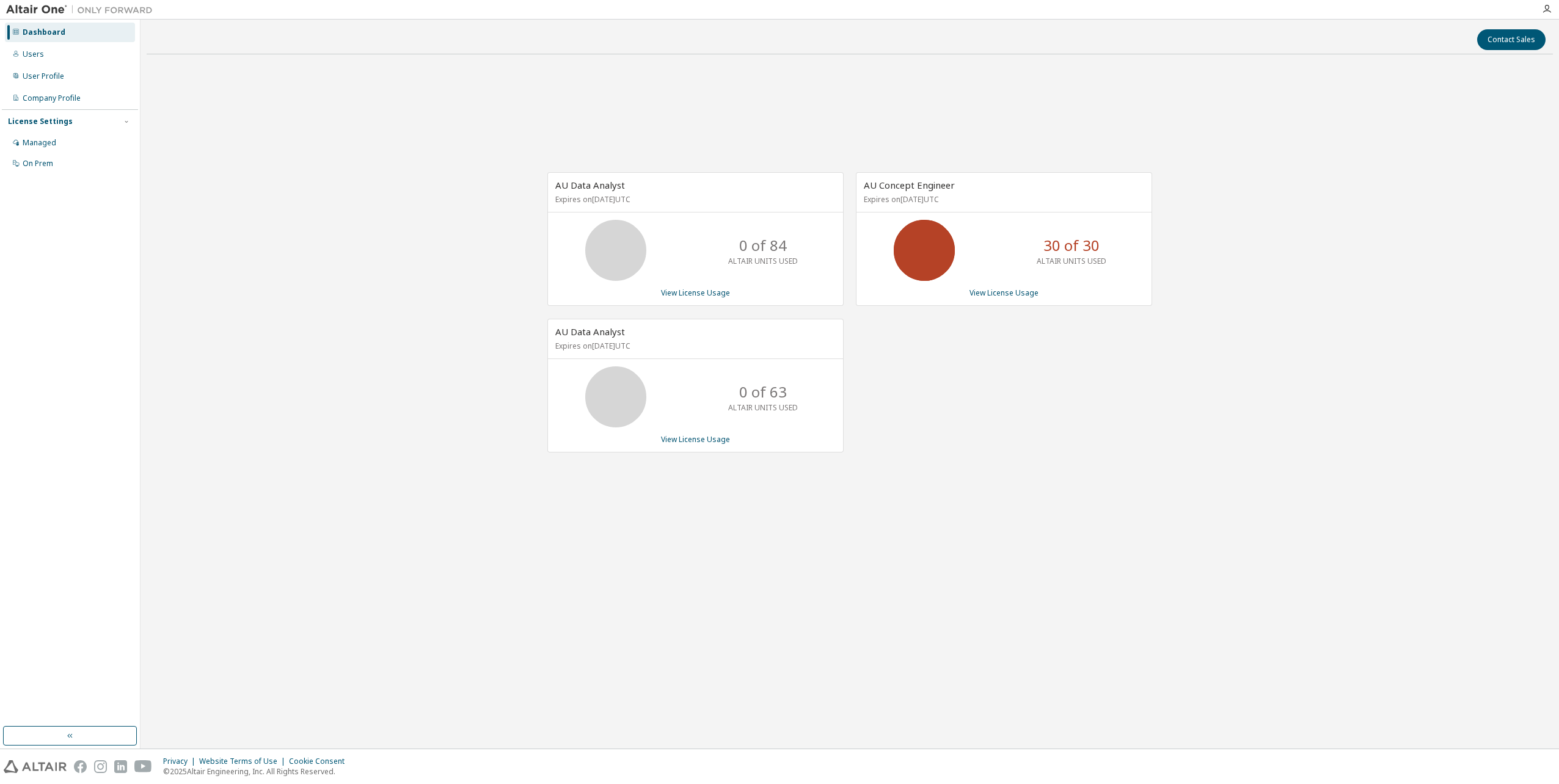
click at [766, 408] on p "ALTAIR UNITS USED" at bounding box center [763, 407] width 70 height 11
click at [1007, 293] on link "View License Usage" at bounding box center [1003, 293] width 69 height 11
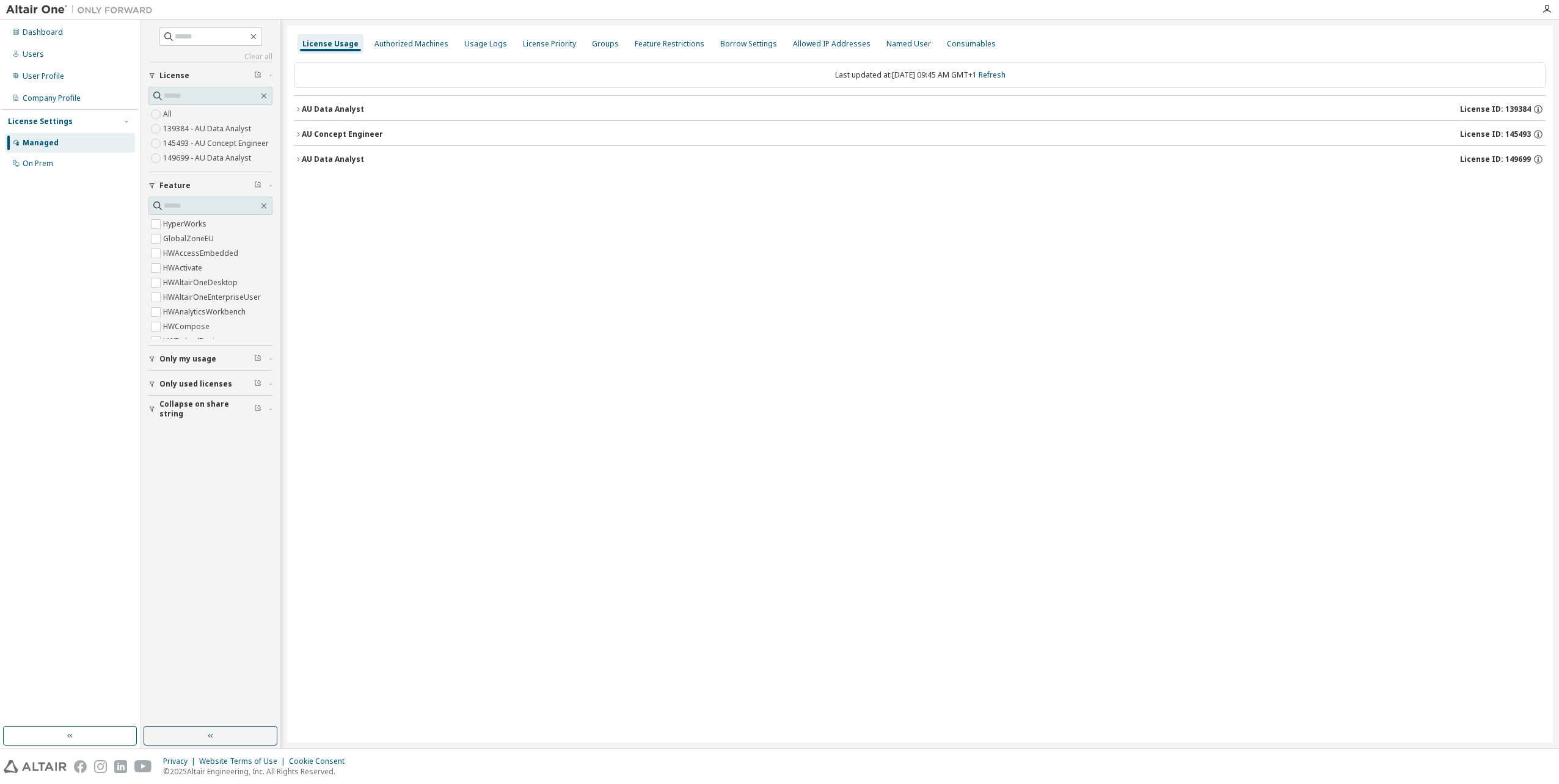
click at [300, 107] on icon "button" at bounding box center [298, 109] width 7 height 7
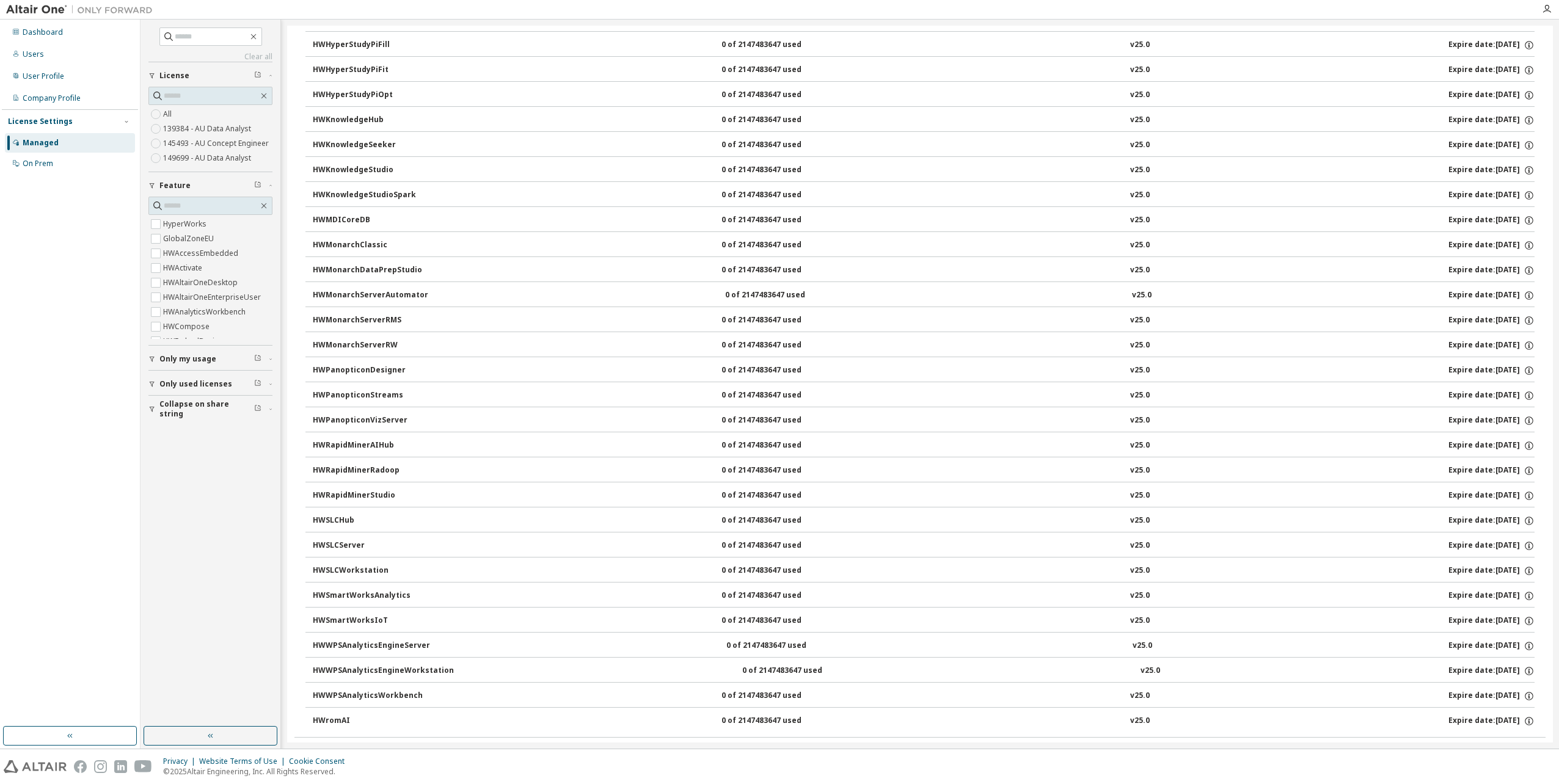
scroll to position [551, 0]
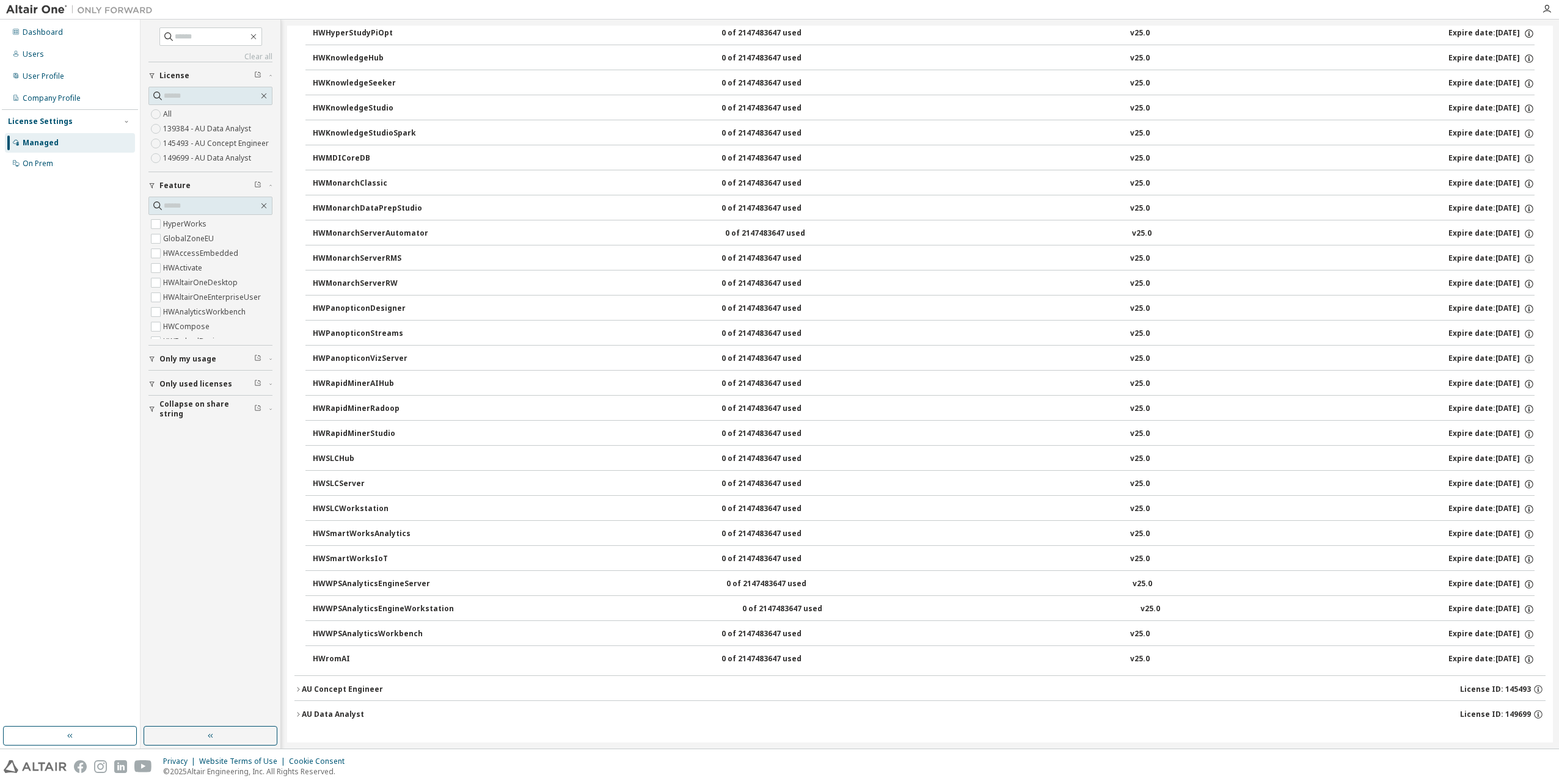
click at [300, 691] on icon "button" at bounding box center [298, 689] width 7 height 7
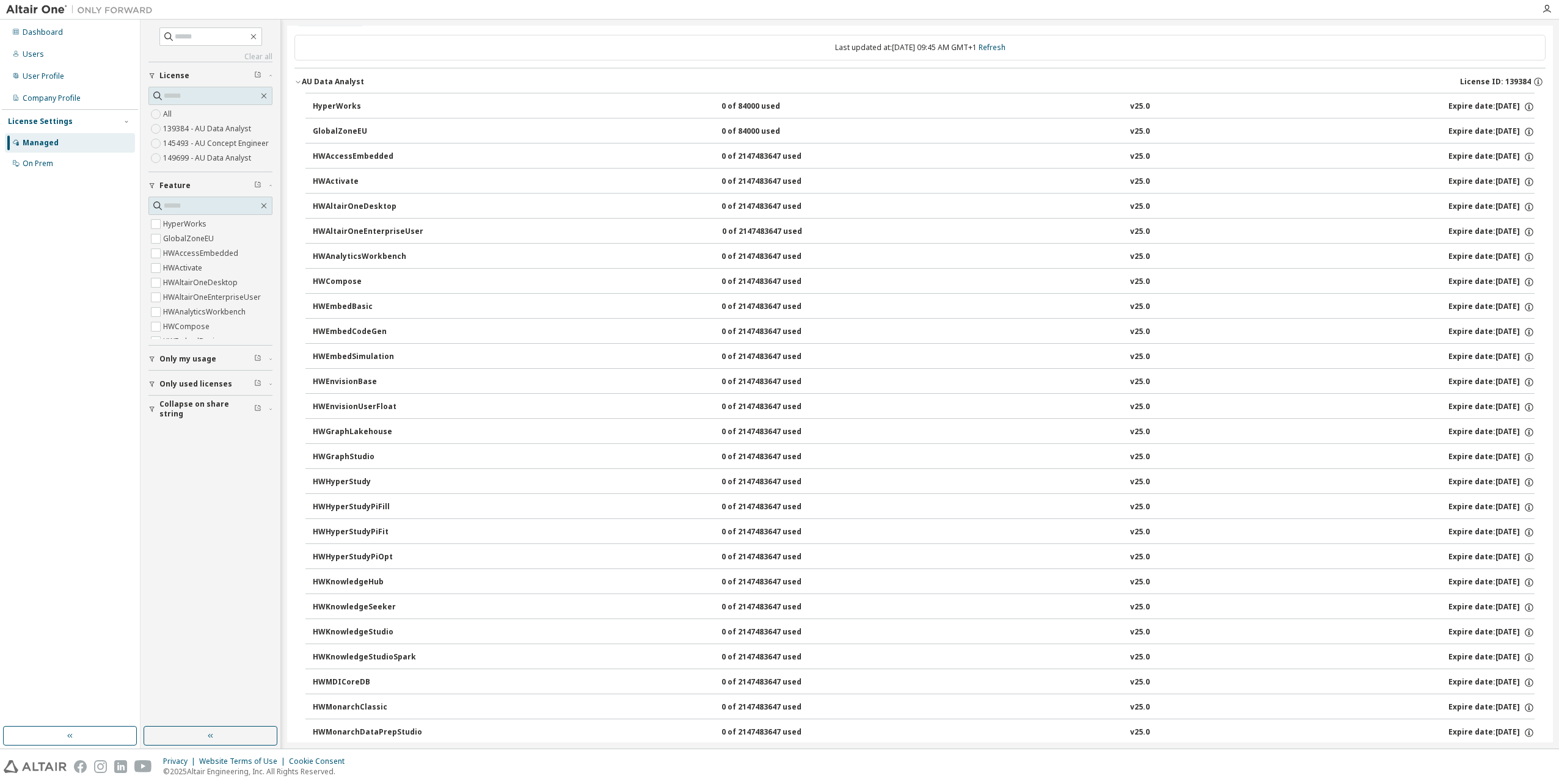
scroll to position [0, 0]
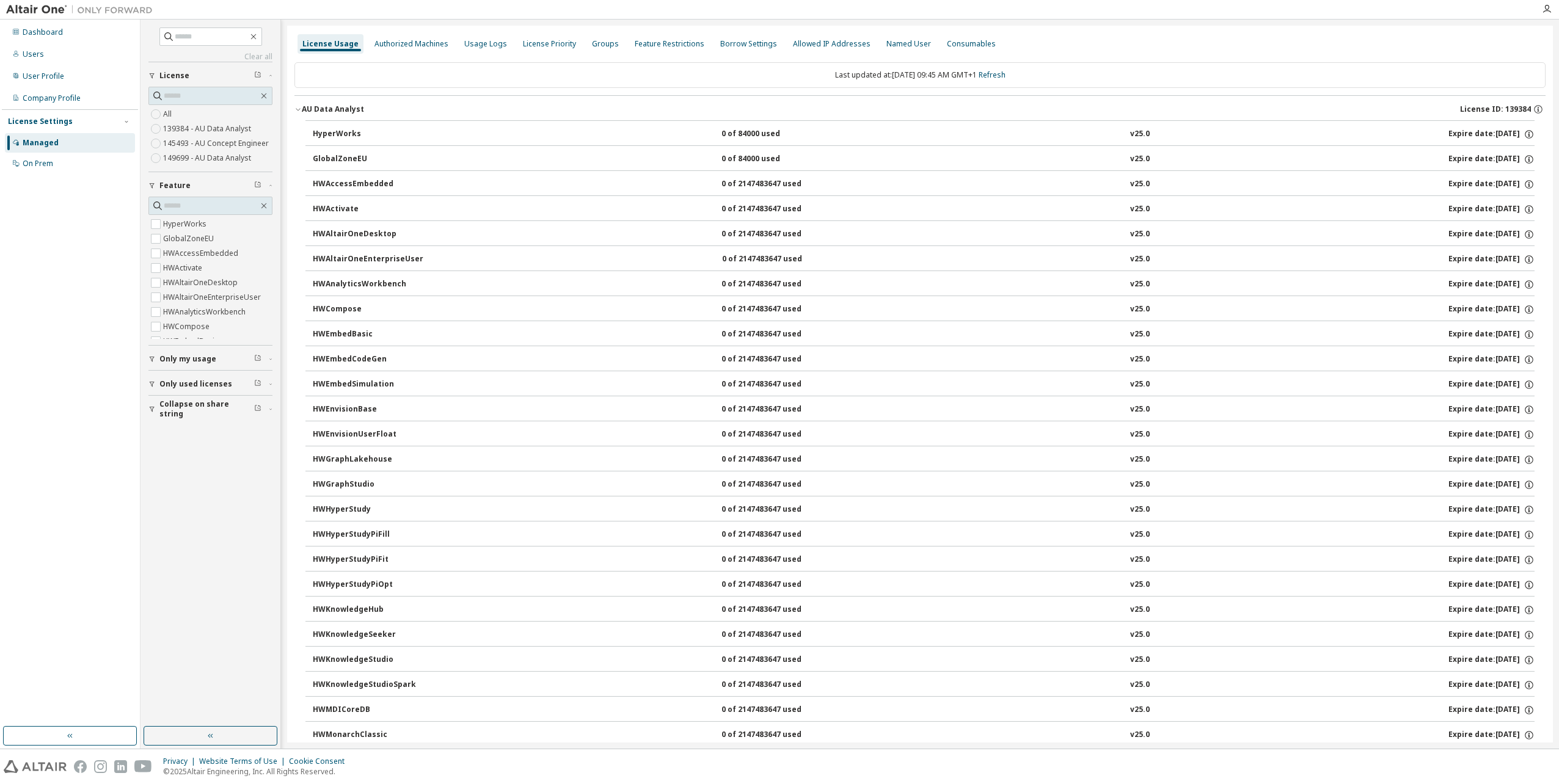
click at [296, 109] on icon "button" at bounding box center [297, 110] width 4 height 2
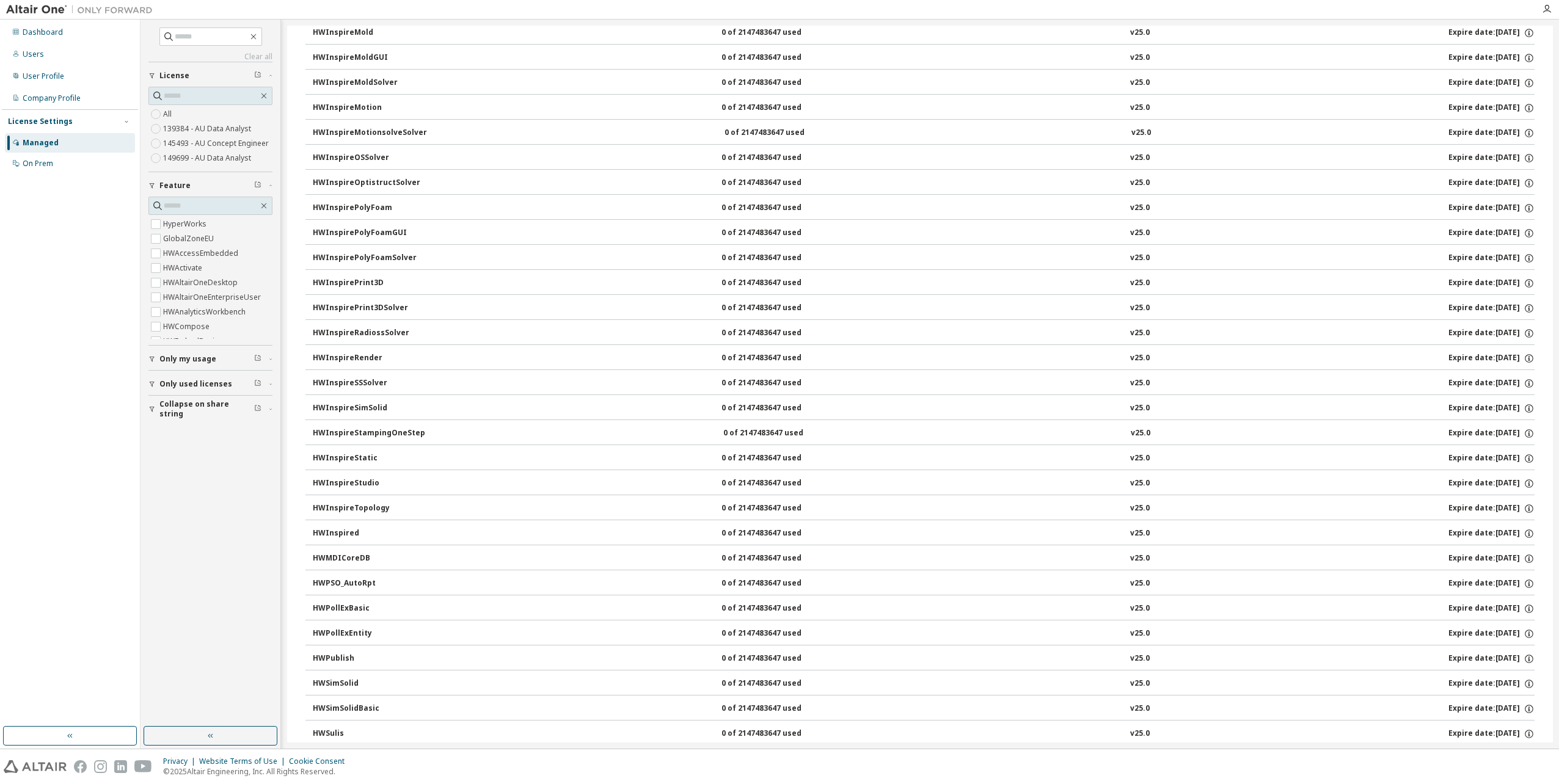
scroll to position [1653, 0]
click at [302, 716] on div "AU Data Analyst" at bounding box center [333, 714] width 63 height 10
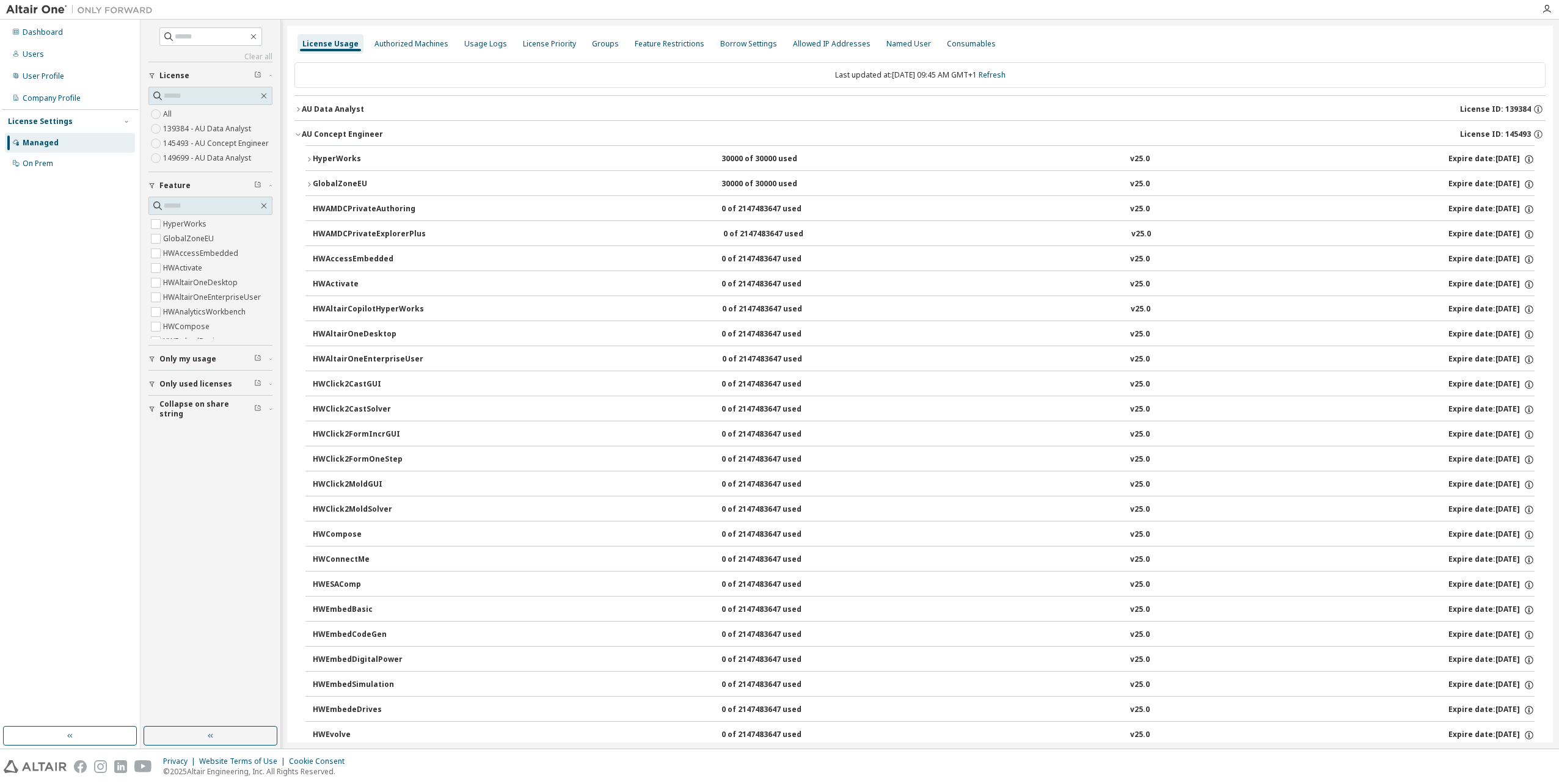
click at [161, 359] on span "Only my usage" at bounding box center [188, 359] width 57 height 10
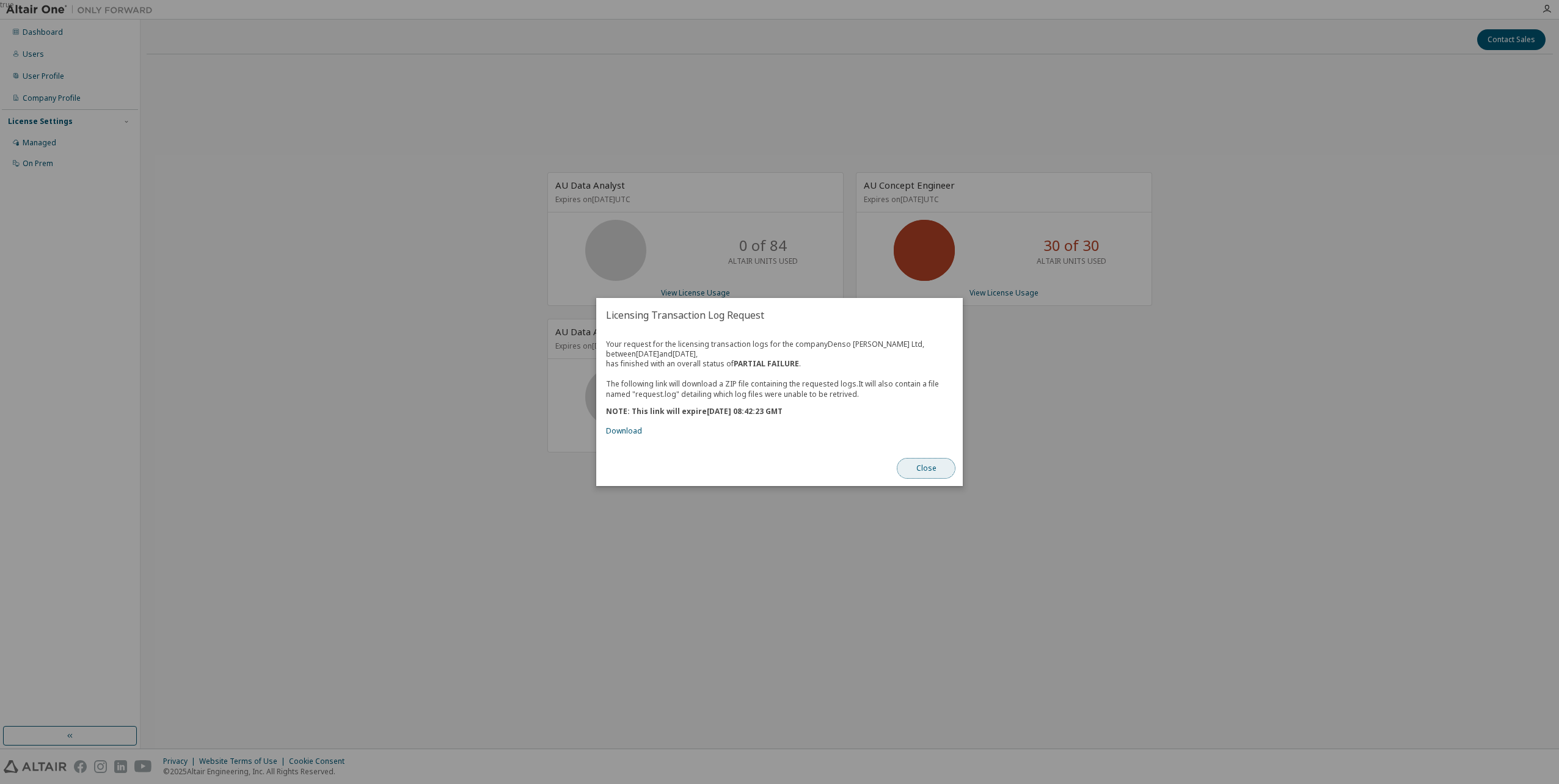
click at [932, 473] on button "Close" at bounding box center [926, 468] width 59 height 21
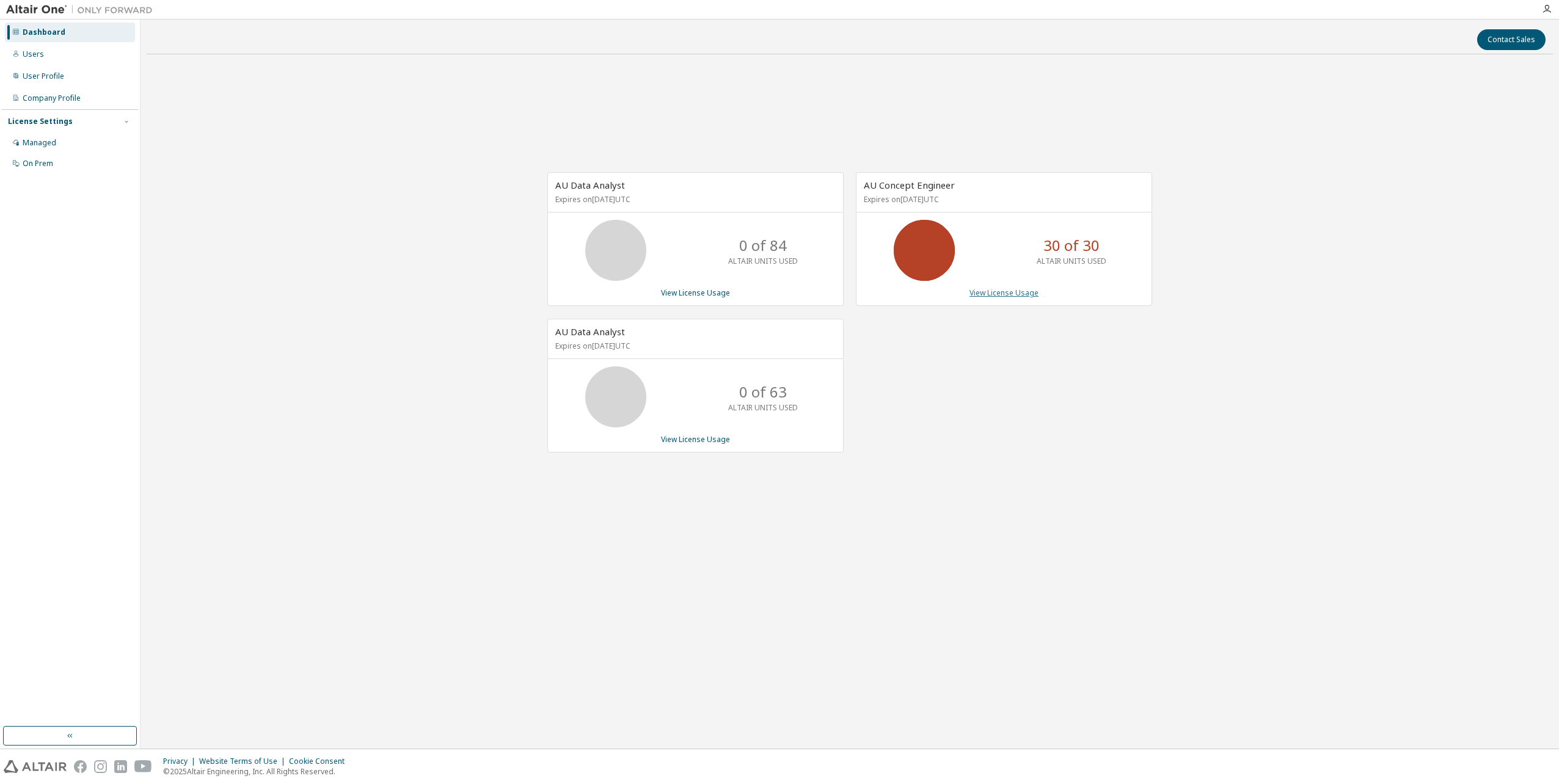
click at [992, 293] on link "View License Usage" at bounding box center [1003, 293] width 69 height 11
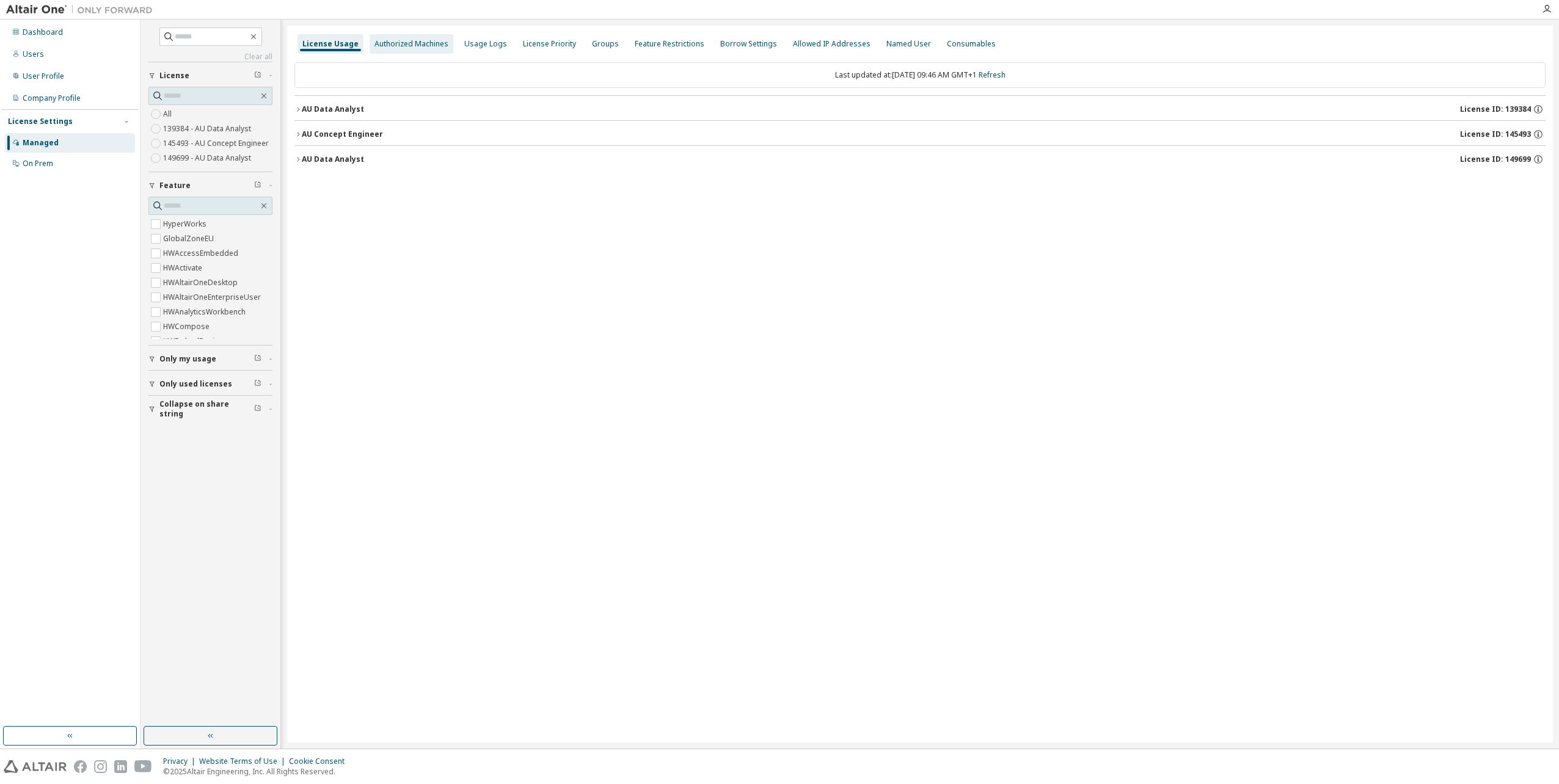
click at [400, 47] on div "Authorized Machines" at bounding box center [411, 44] width 74 height 10
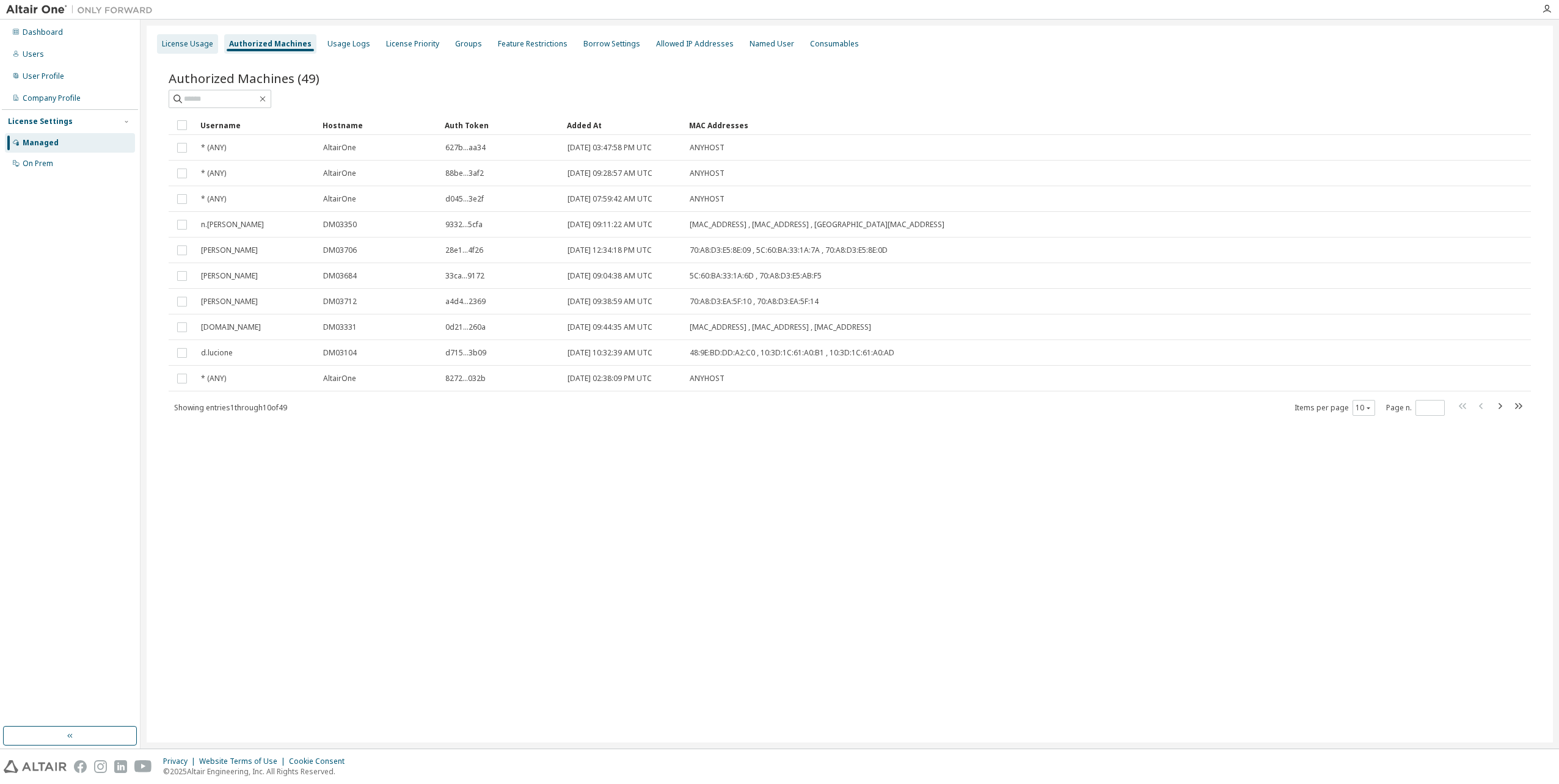
click at [202, 49] on div "License Usage" at bounding box center [187, 44] width 61 height 20
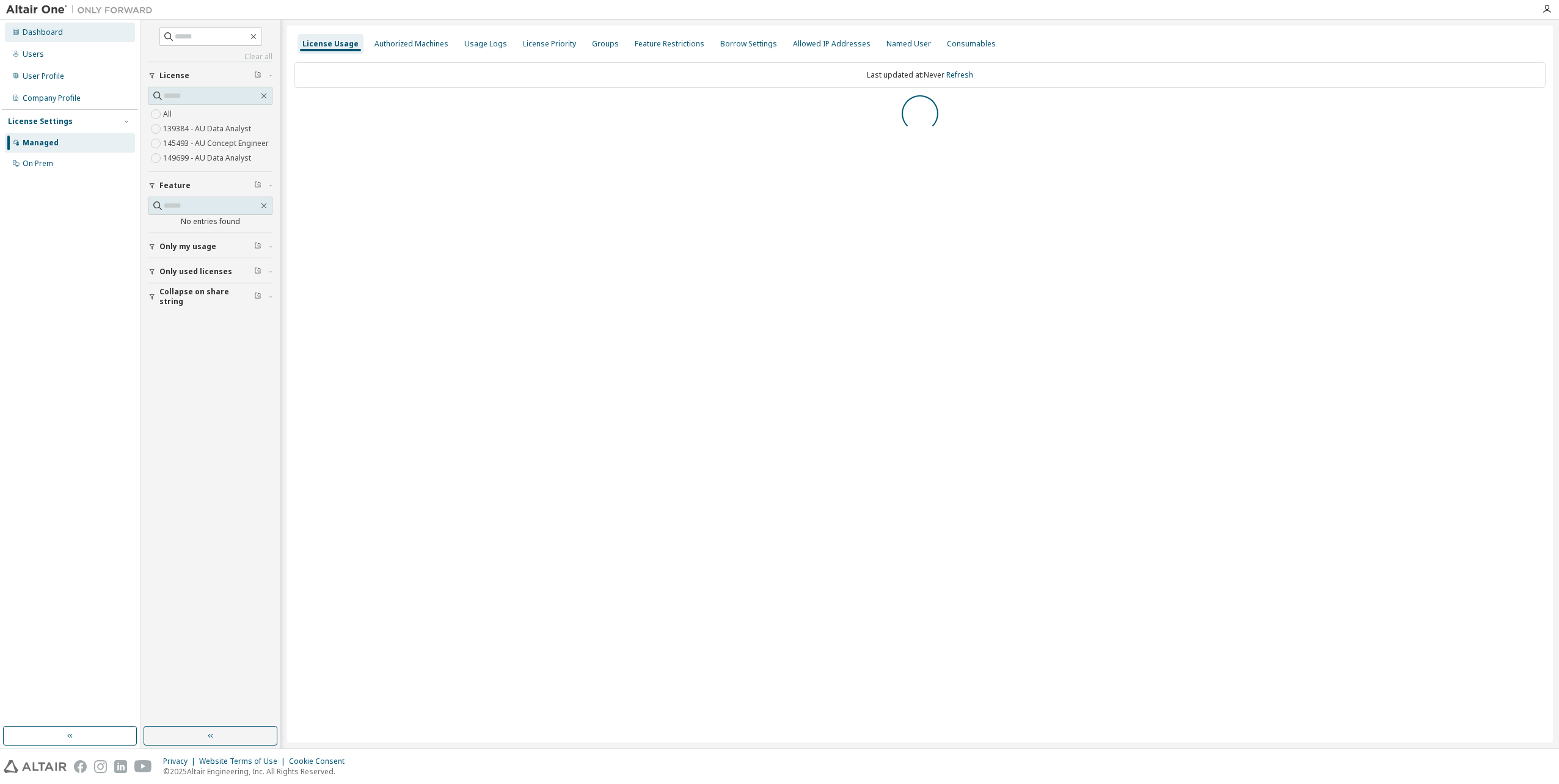
click at [19, 33] on icon at bounding box center [15, 32] width 7 height 7
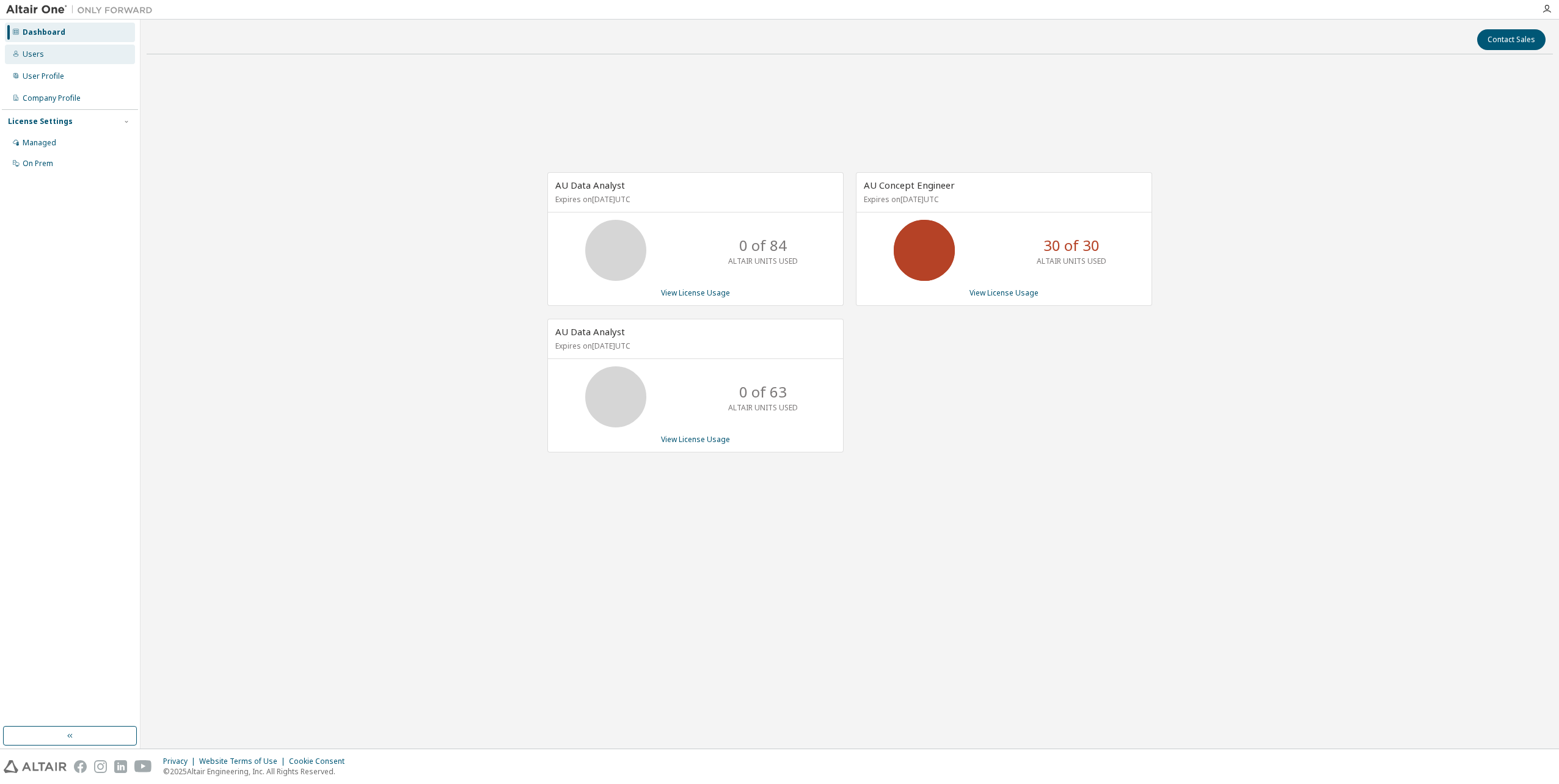
click at [29, 53] on div "Users" at bounding box center [33, 54] width 21 height 10
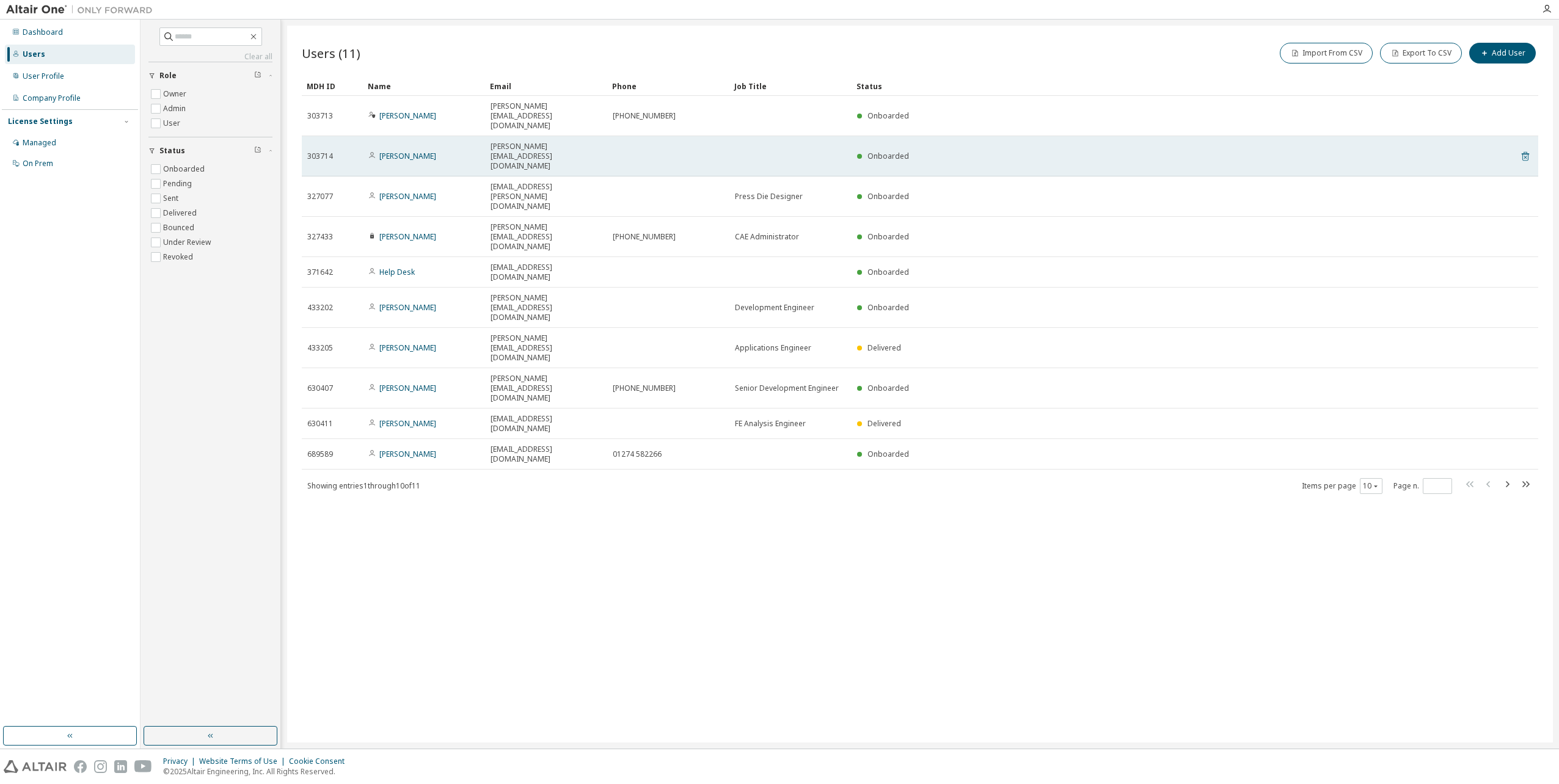
click at [1527, 149] on icon at bounding box center [1526, 156] width 11 height 15
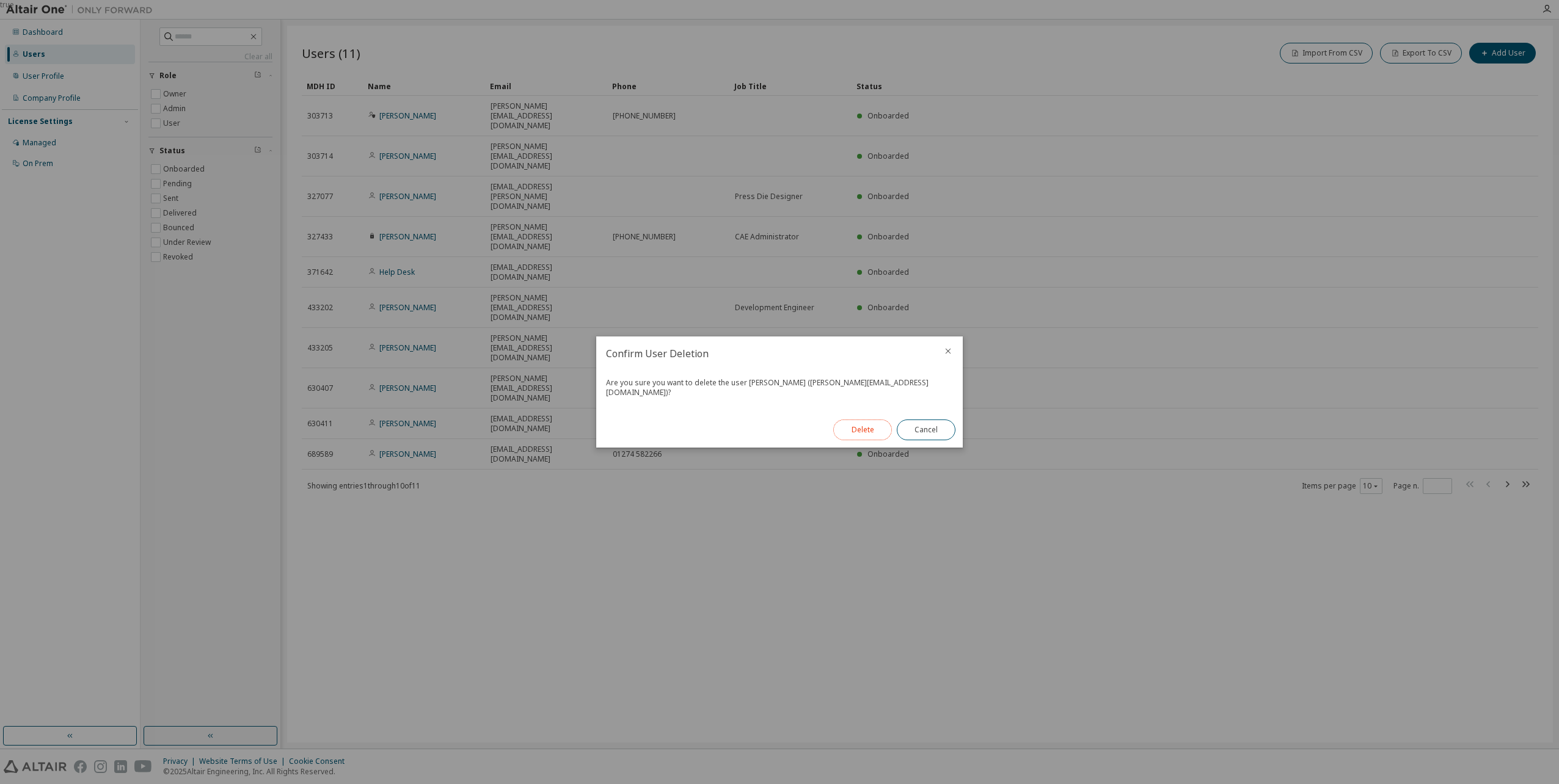
click at [861, 426] on button "Delete" at bounding box center [862, 430] width 59 height 21
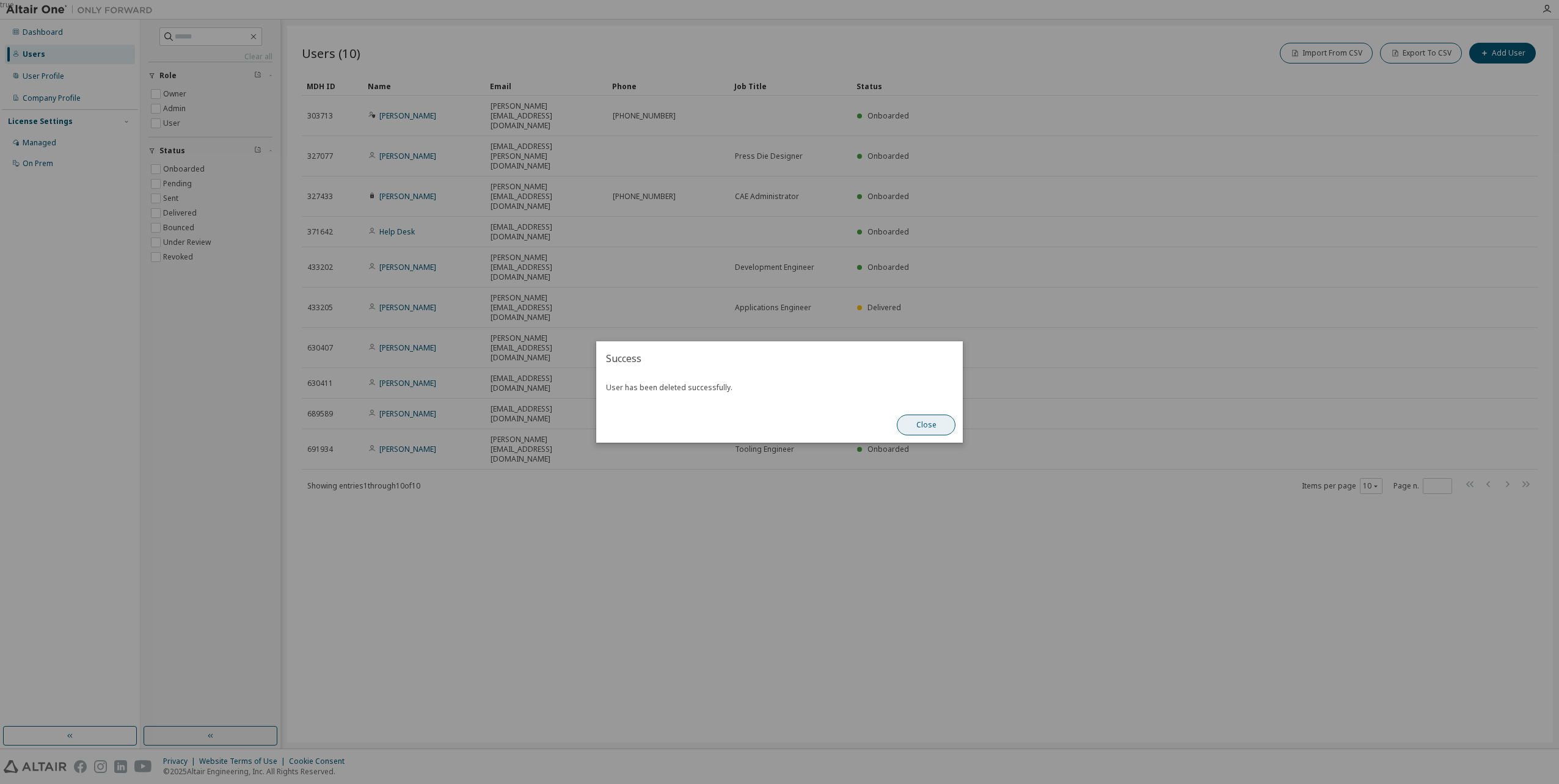
click at [925, 428] on button "Close" at bounding box center [926, 425] width 59 height 21
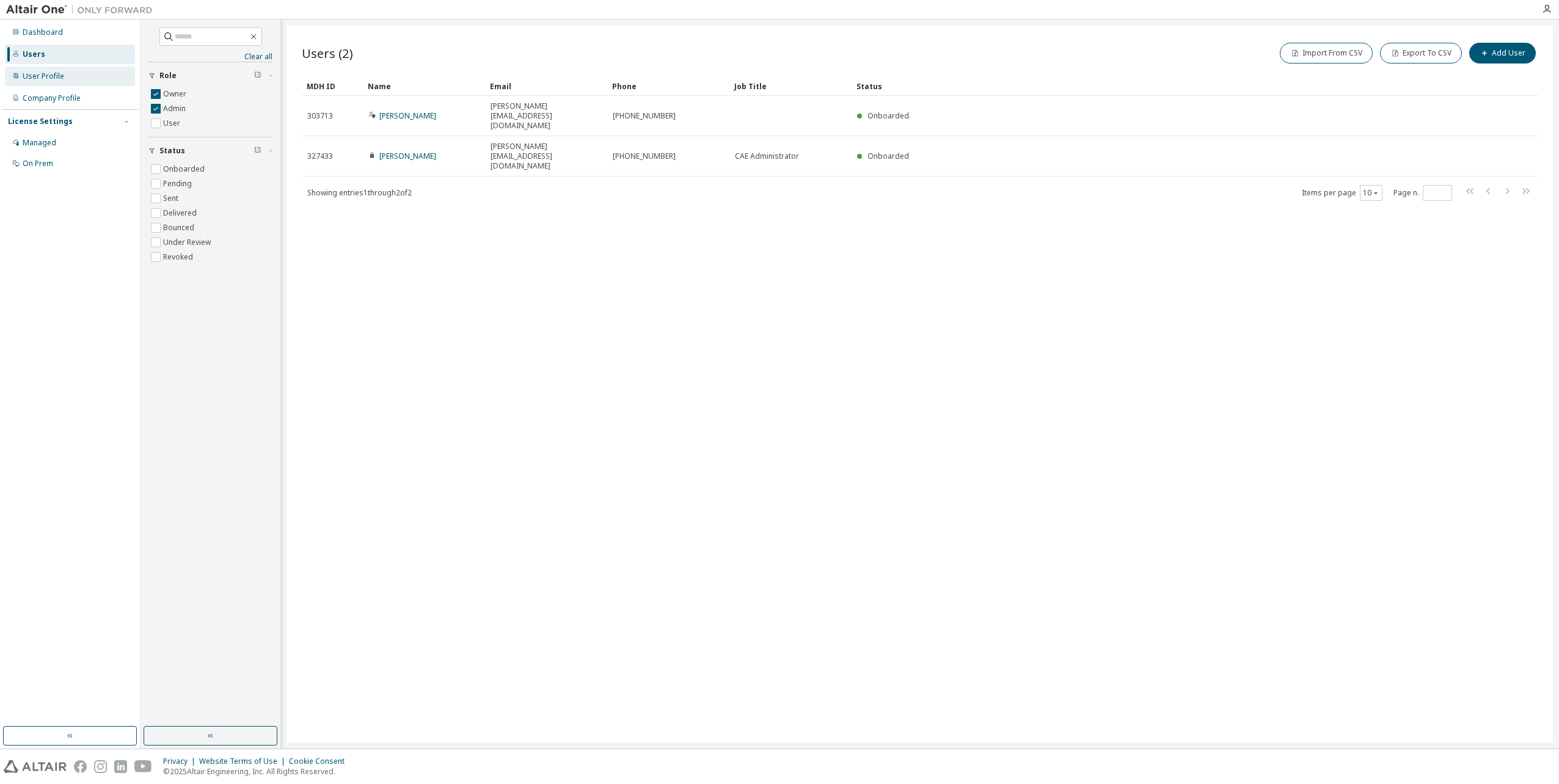
click at [41, 81] on div "User Profile" at bounding box center [43, 76] width 41 height 10
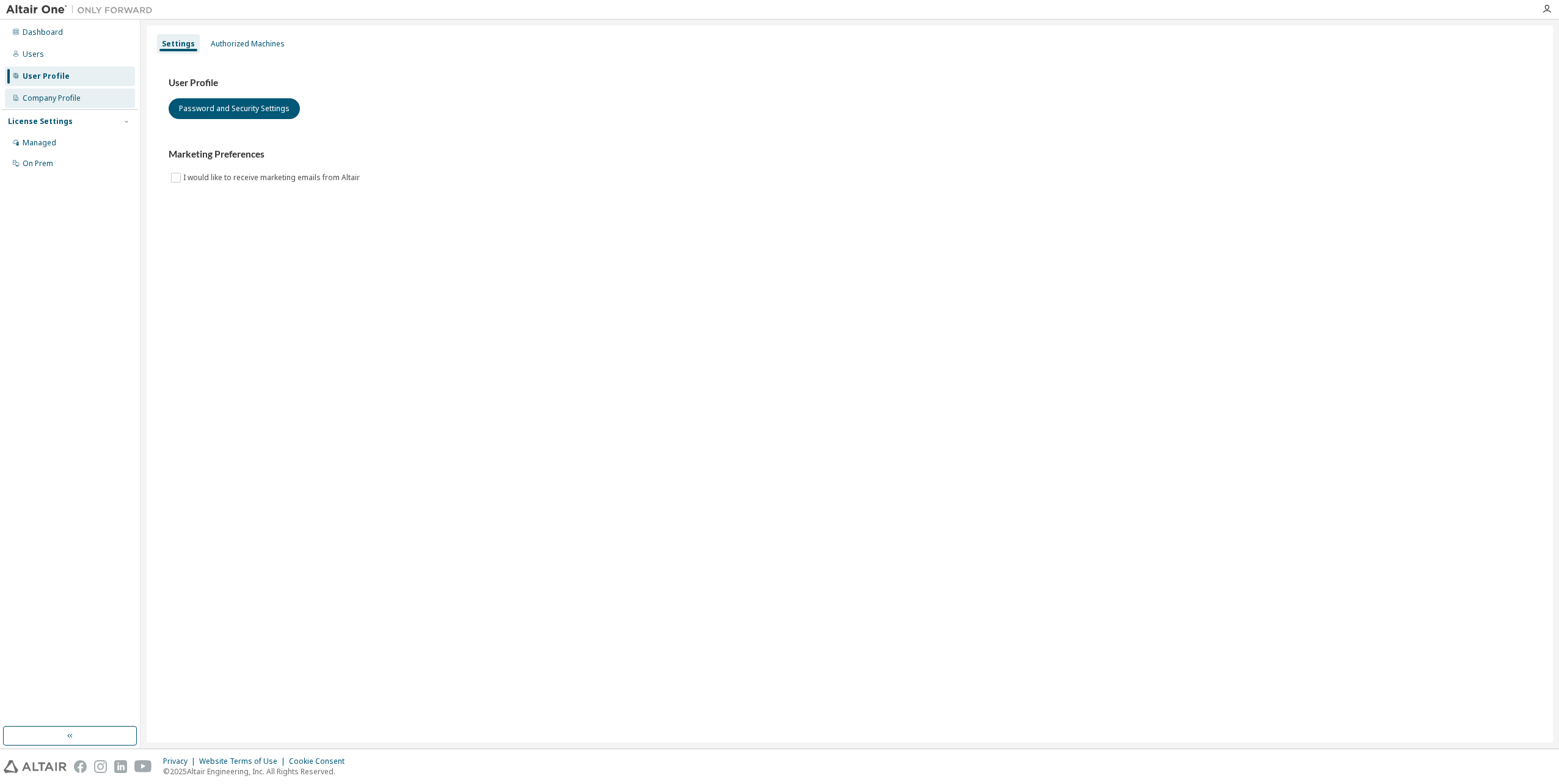
click at [38, 102] on div "Company Profile" at bounding box center [51, 98] width 58 height 10
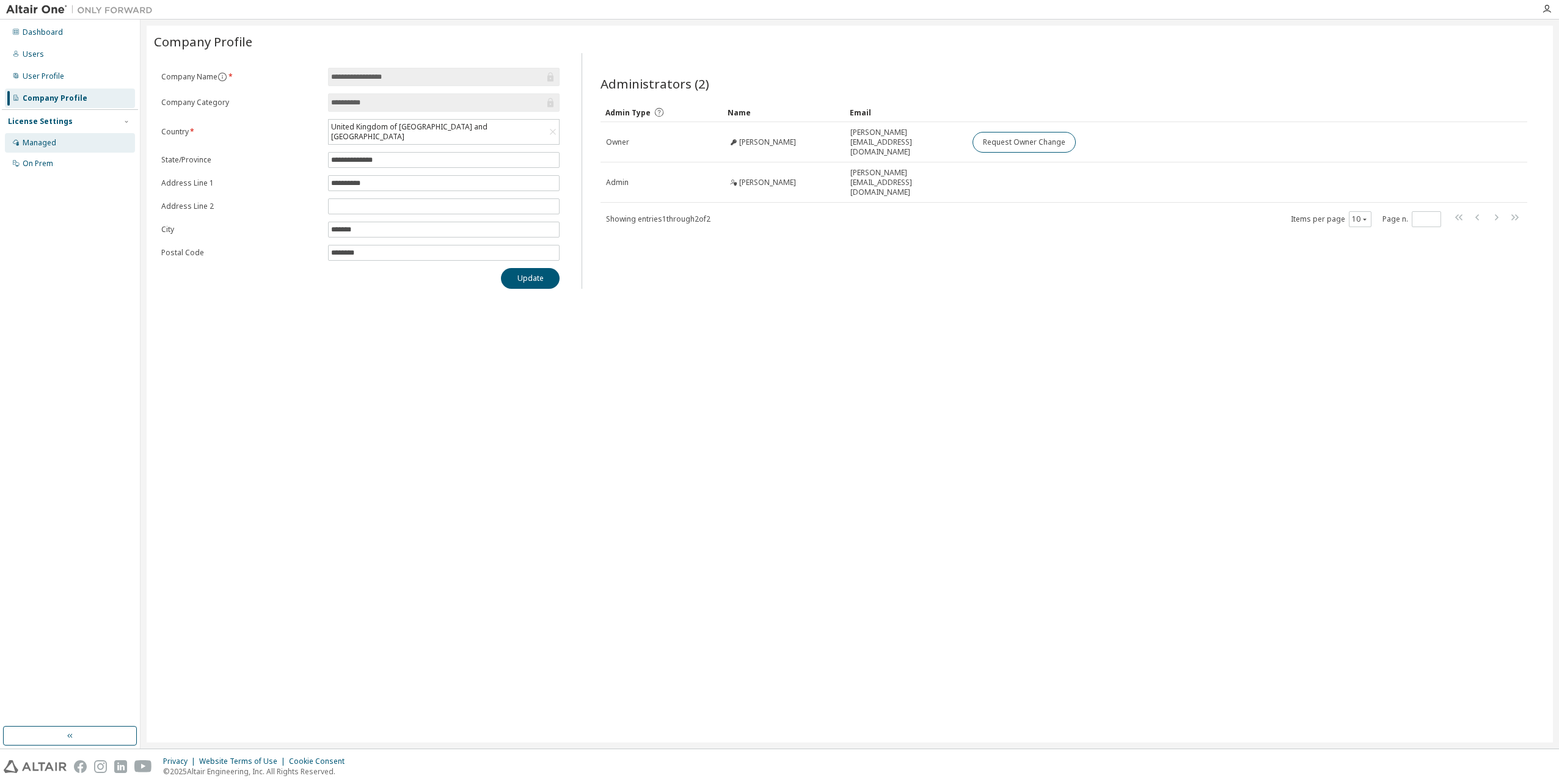
click at [30, 142] on div "Managed" at bounding box center [39, 143] width 33 height 10
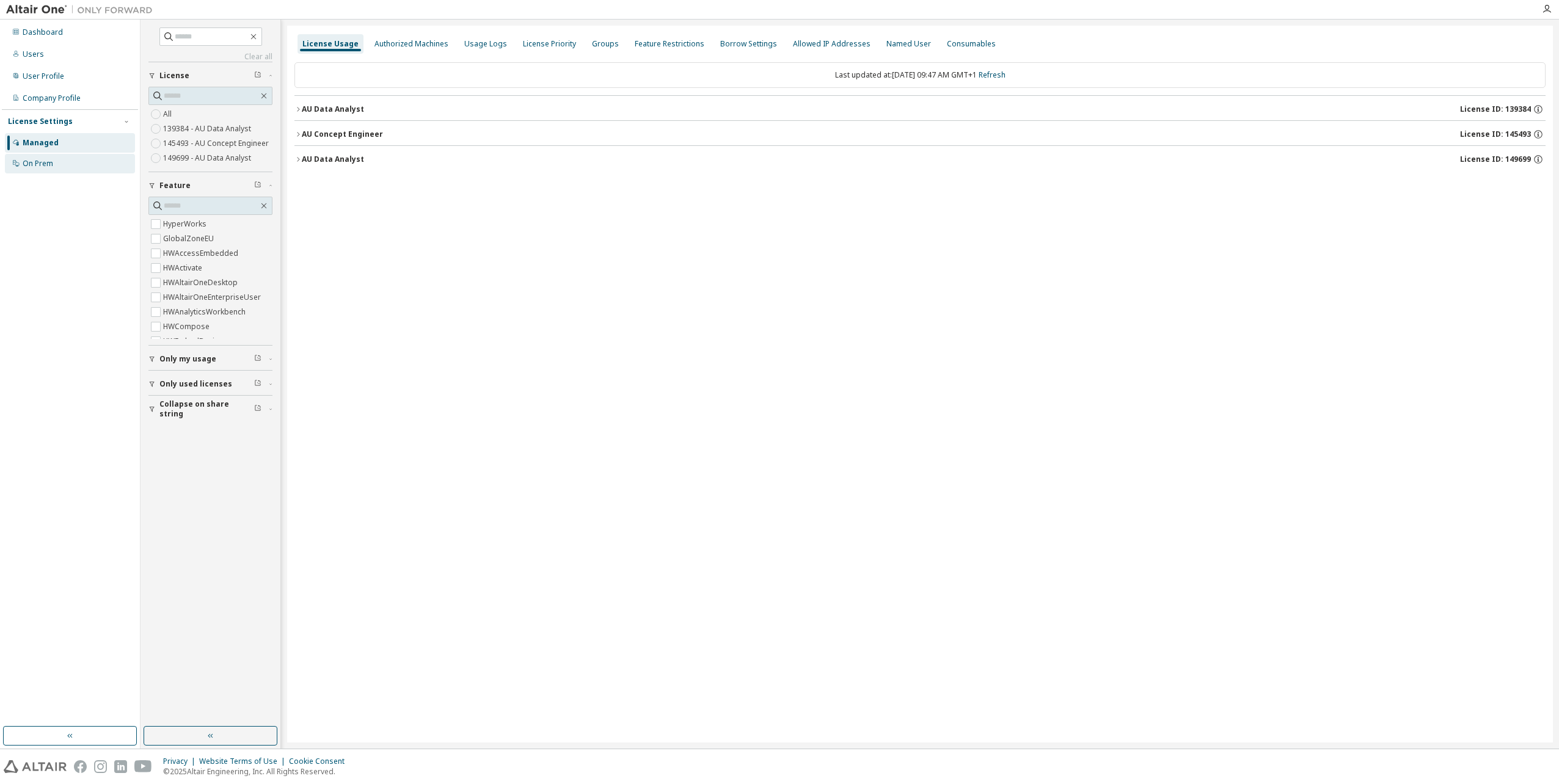
click at [34, 165] on div "On Prem" at bounding box center [38, 163] width 31 height 10
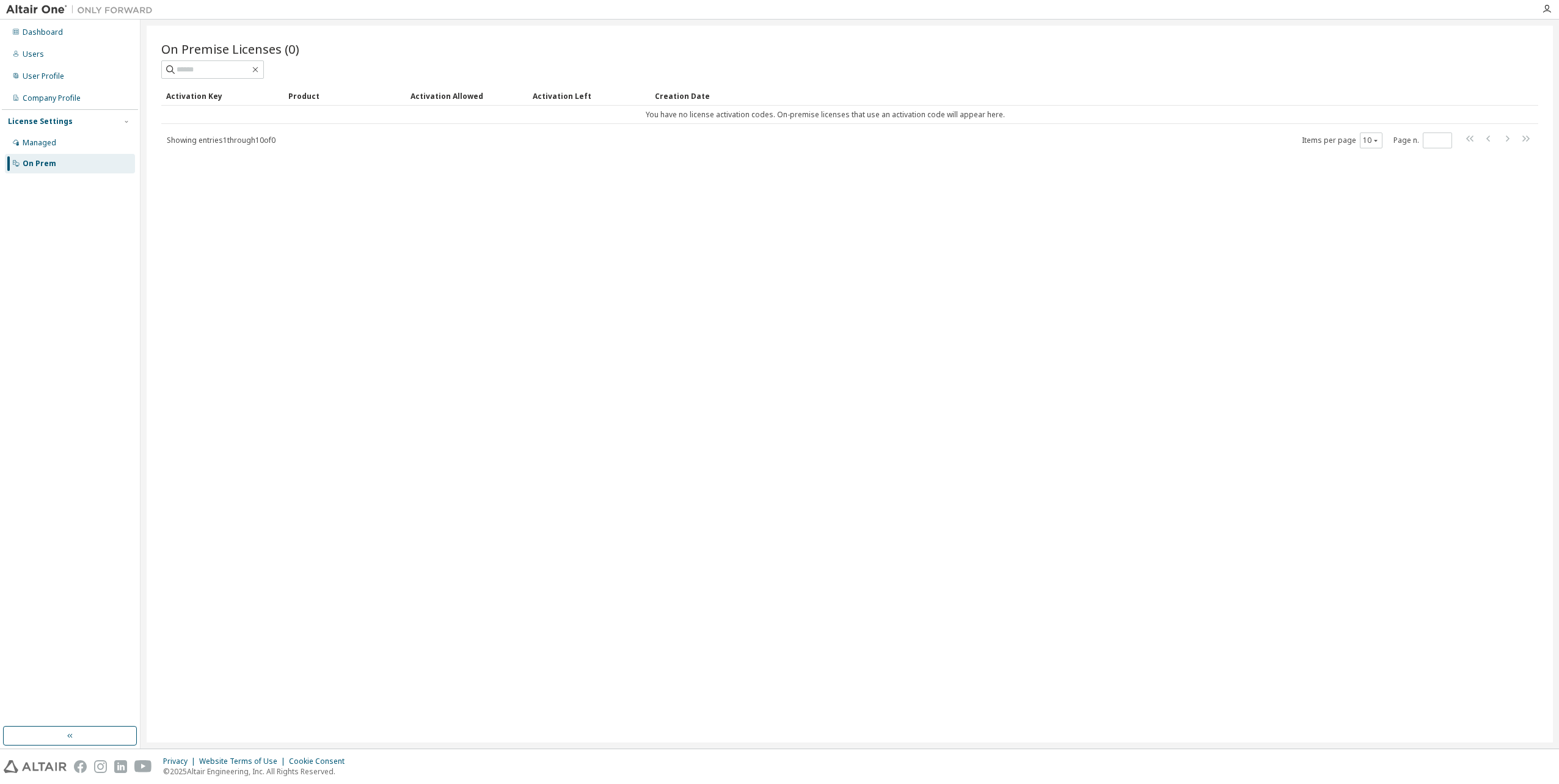
click at [24, 11] on img at bounding box center [83, 10] width 153 height 12
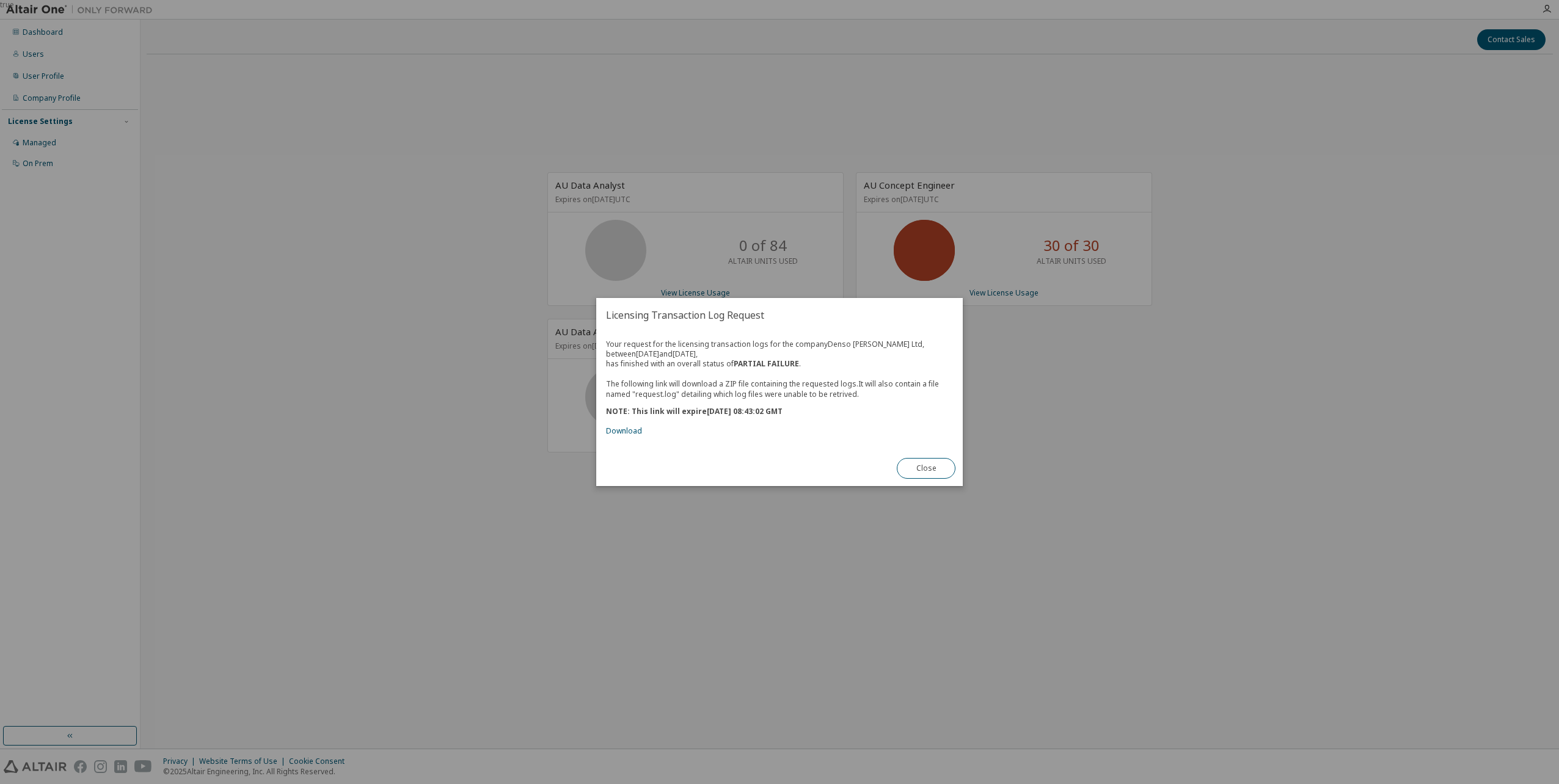
drag, startPoint x: 927, startPoint y: 473, endPoint x: 594, endPoint y: 412, distance: 338.5
click at [594, 0] on div "true Licensing Transaction Log Request Your request for the licensing transacti…" at bounding box center [780, 0] width 1559 height 0
click at [635, 429] on link "Download" at bounding box center [624, 430] width 36 height 11
click at [934, 466] on button "Close" at bounding box center [926, 468] width 59 height 21
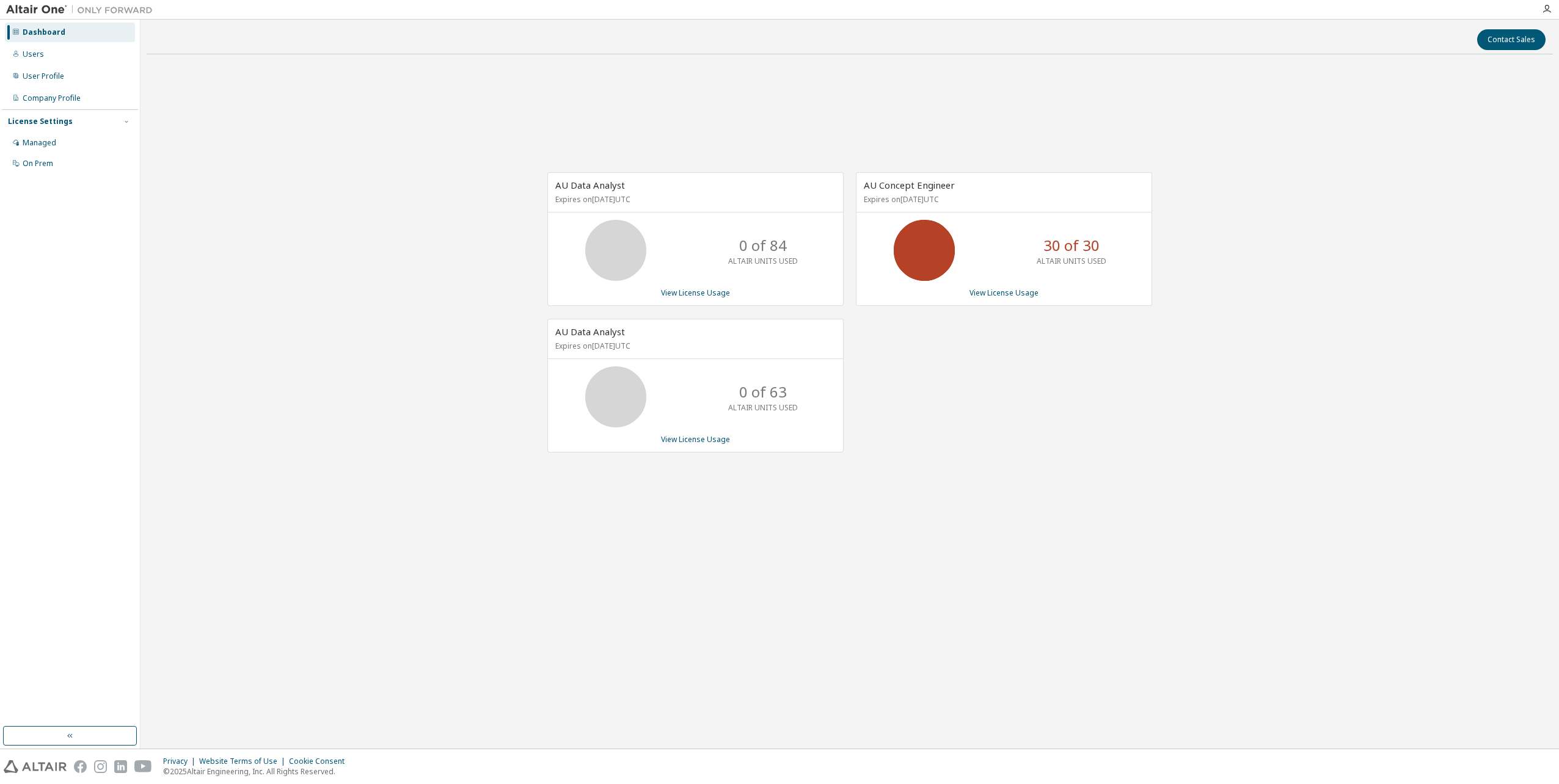
click at [1091, 258] on div "30 of 30 ALTAIR UNITS USED" at bounding box center [1072, 250] width 98 height 61
click at [24, 144] on div "Managed" at bounding box center [39, 143] width 33 height 10
